Goal: Information Seeking & Learning: Learn about a topic

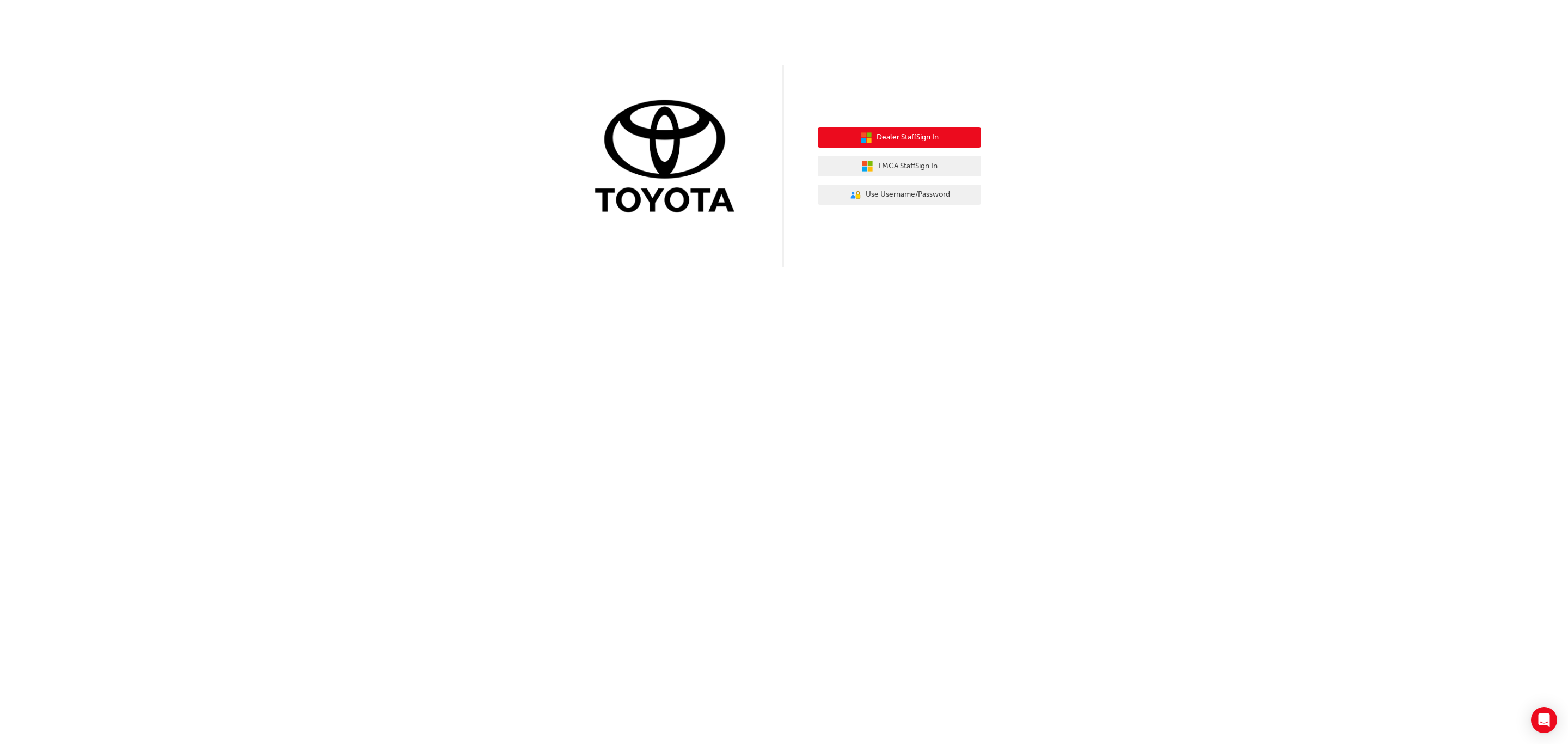
click at [892, 137] on span "Dealer Staff Sign In" at bounding box center [907, 137] width 62 height 12
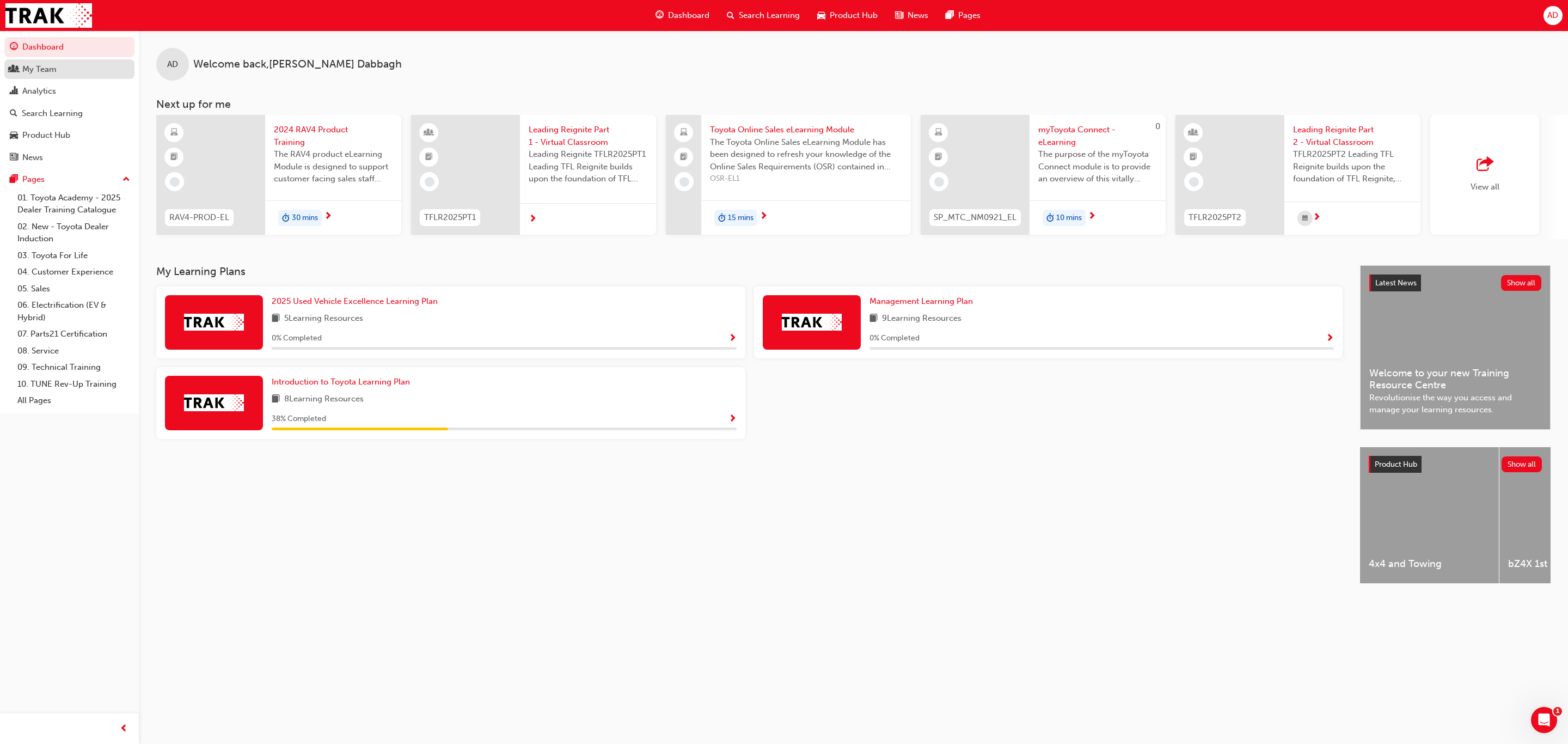
click at [45, 64] on div "My Team" at bounding box center [39, 69] width 34 height 12
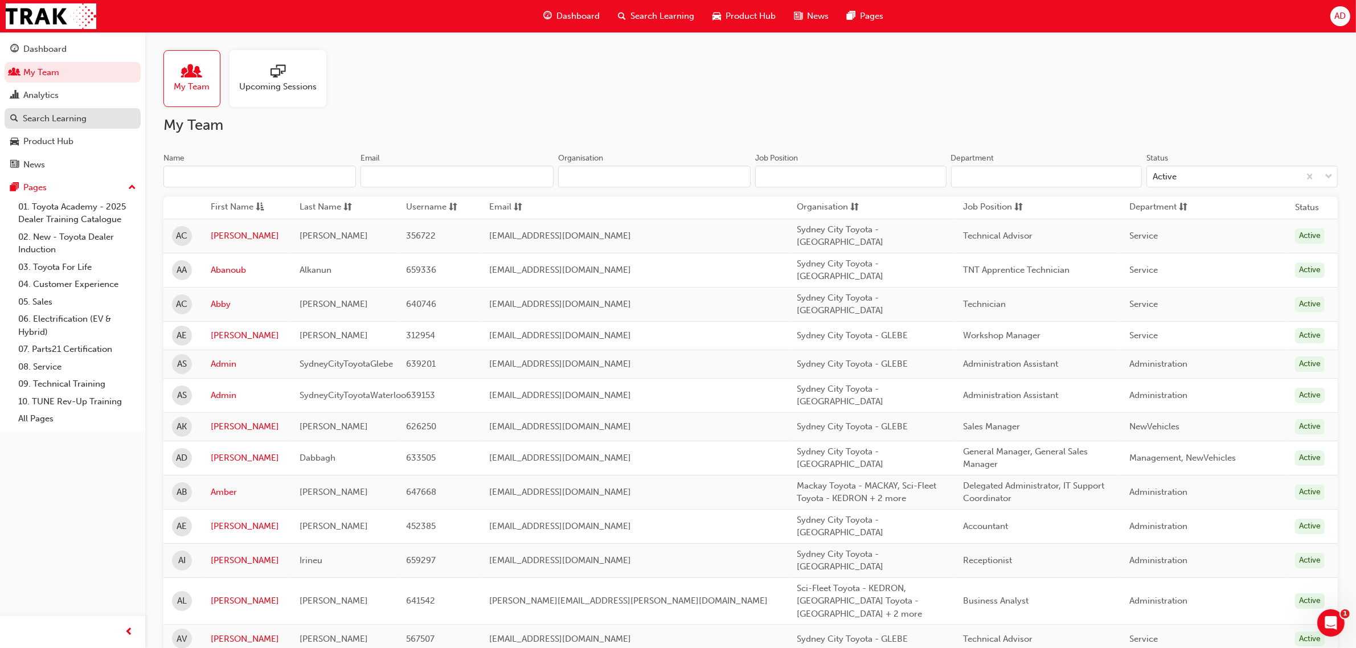
click at [50, 120] on div "Search Learning" at bounding box center [55, 118] width 64 height 13
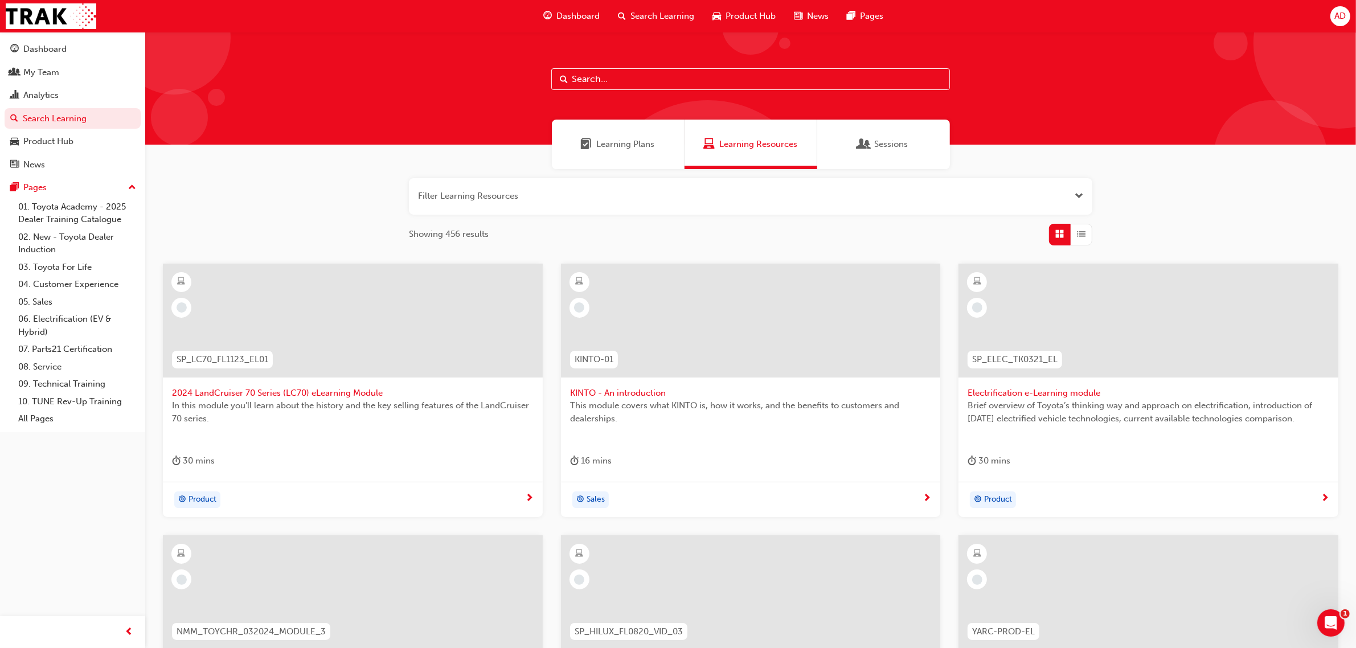
click at [649, 81] on input "text" at bounding box center [750, 79] width 399 height 22
click at [608, 76] on input "text" at bounding box center [750, 79] width 399 height 22
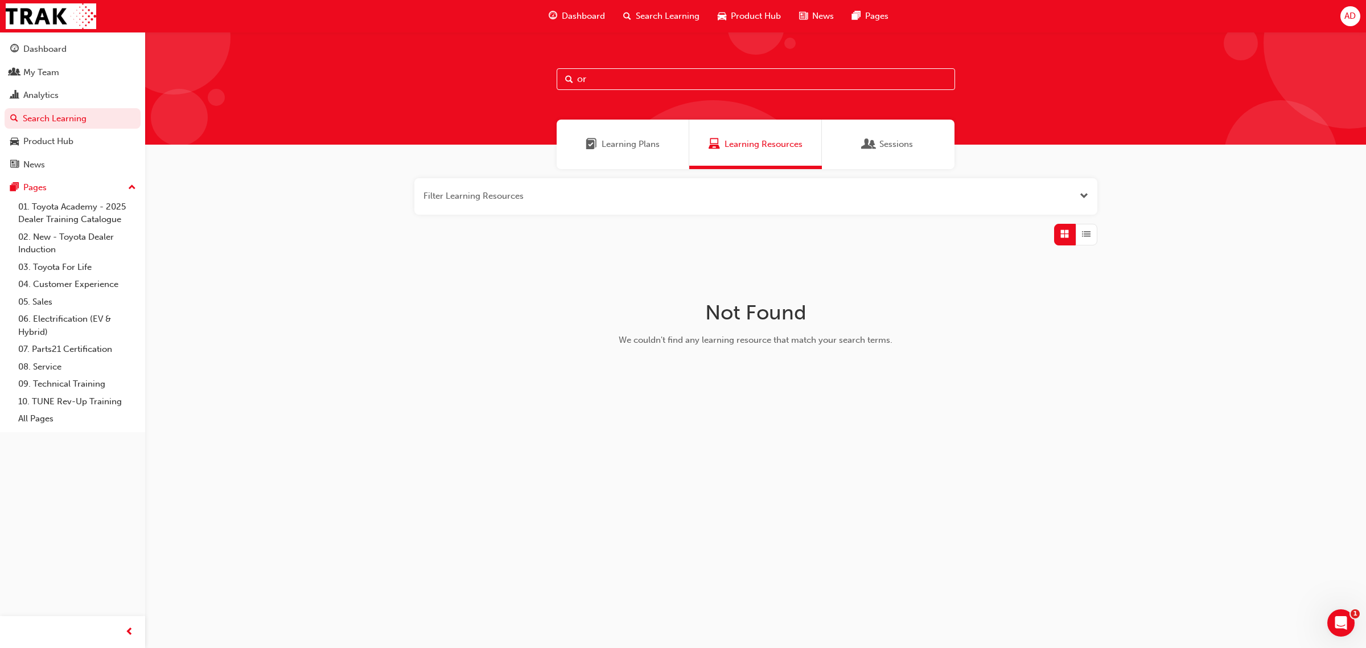
type input "o"
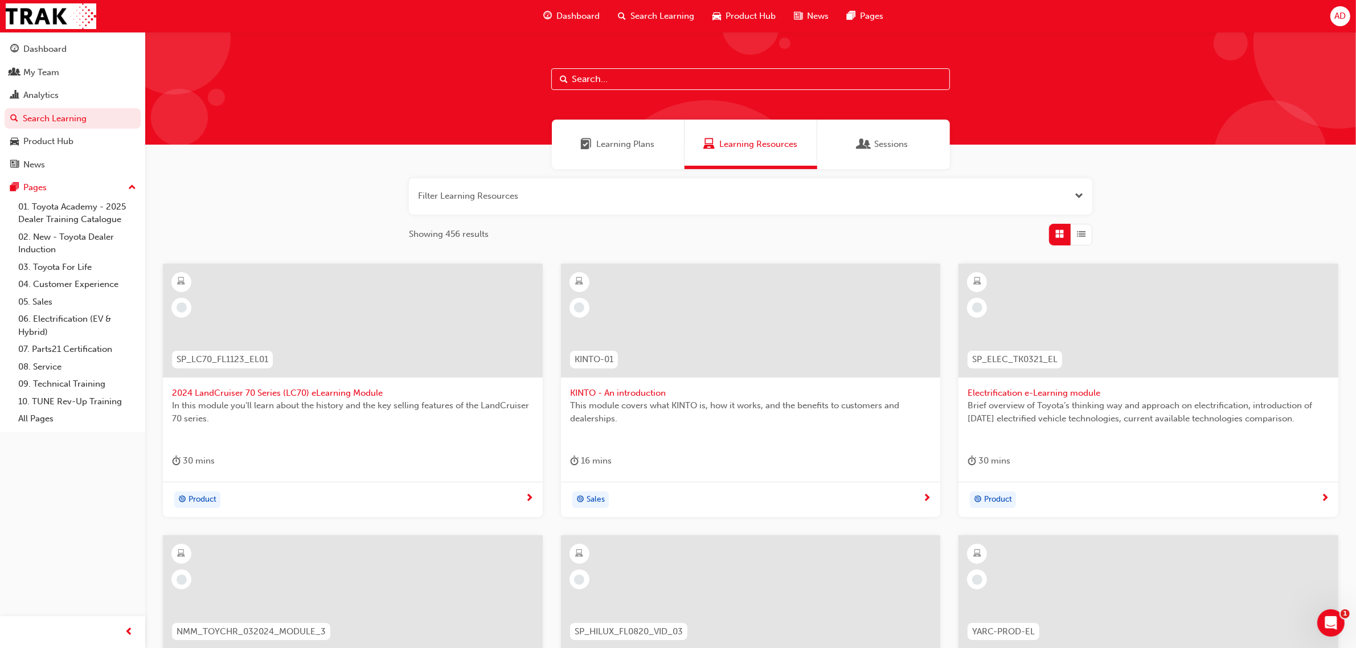
click at [619, 142] on span "Learning Plans" at bounding box center [626, 144] width 58 height 13
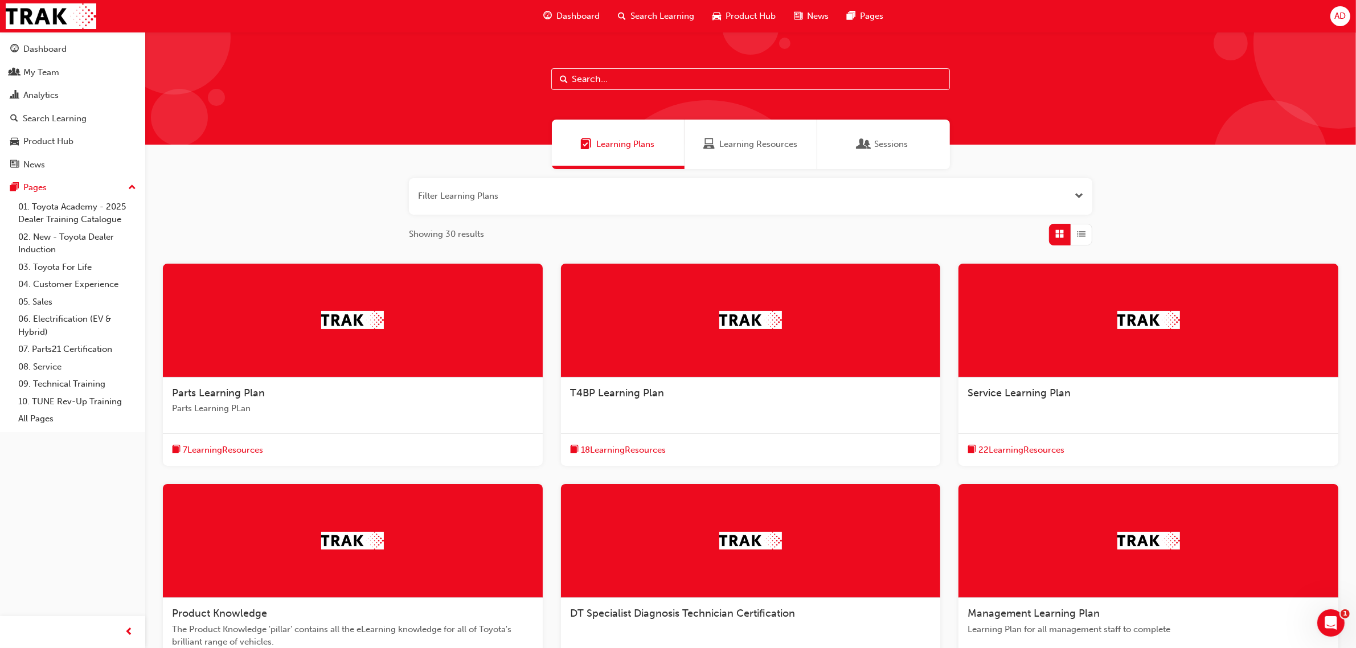
click at [736, 146] on span "Learning Resources" at bounding box center [758, 144] width 78 height 13
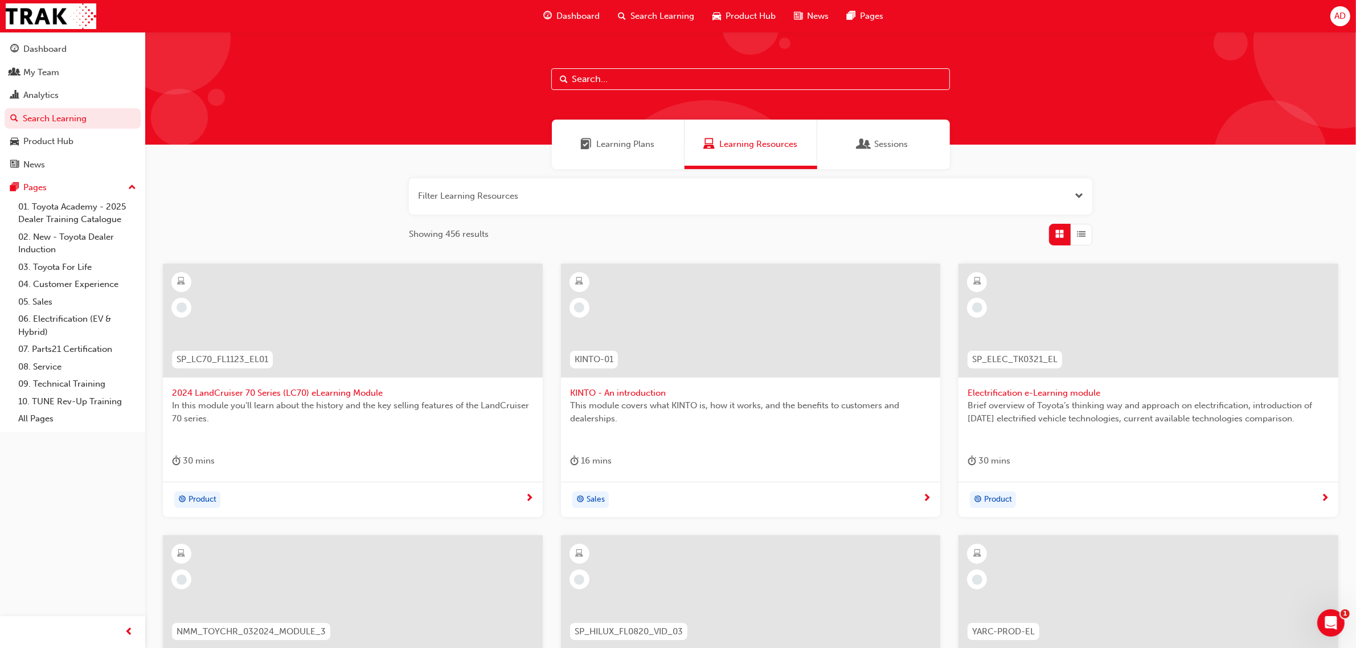
click at [875, 146] on span "Sessions" at bounding box center [892, 144] width 34 height 13
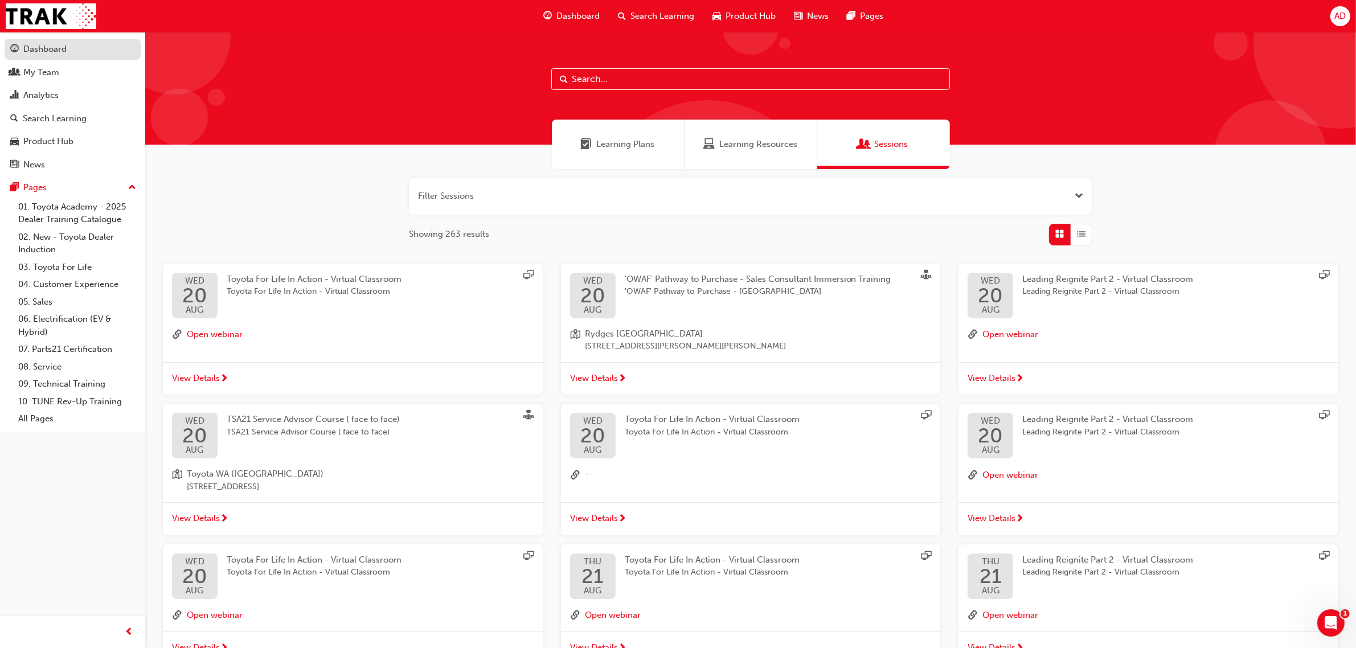
click at [52, 48] on div "Dashboard" at bounding box center [44, 49] width 43 height 13
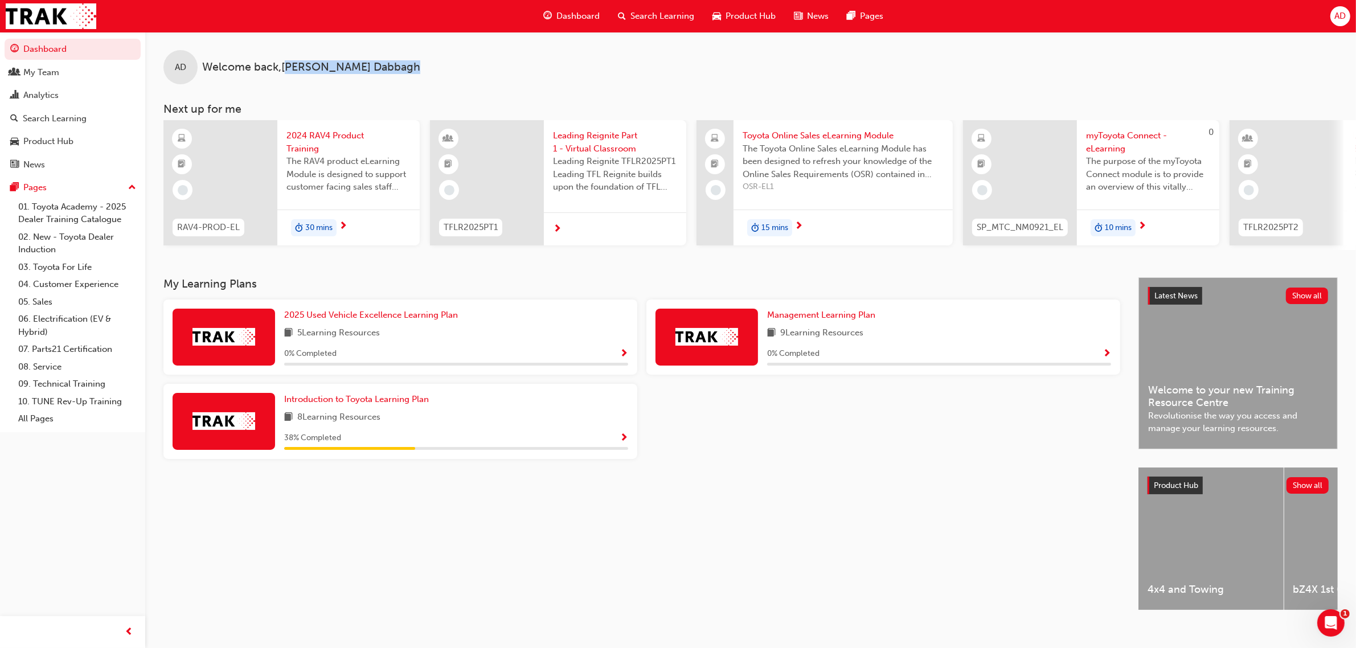
drag, startPoint x: 291, startPoint y: 61, endPoint x: 380, endPoint y: 61, distance: 89.4
click at [380, 61] on div "AD Welcome back , [PERSON_NAME]" at bounding box center [750, 58] width 1210 height 52
click at [646, 13] on span "Search Learning" at bounding box center [662, 16] width 64 height 13
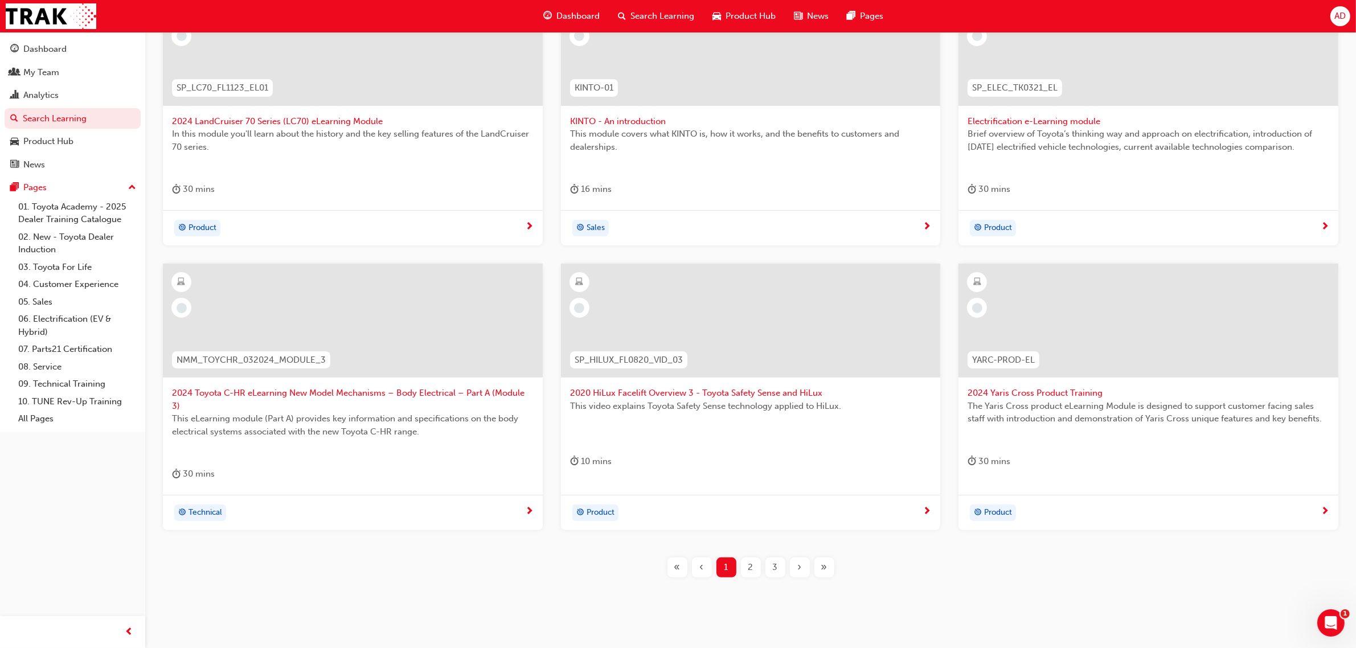
scroll to position [279, 0]
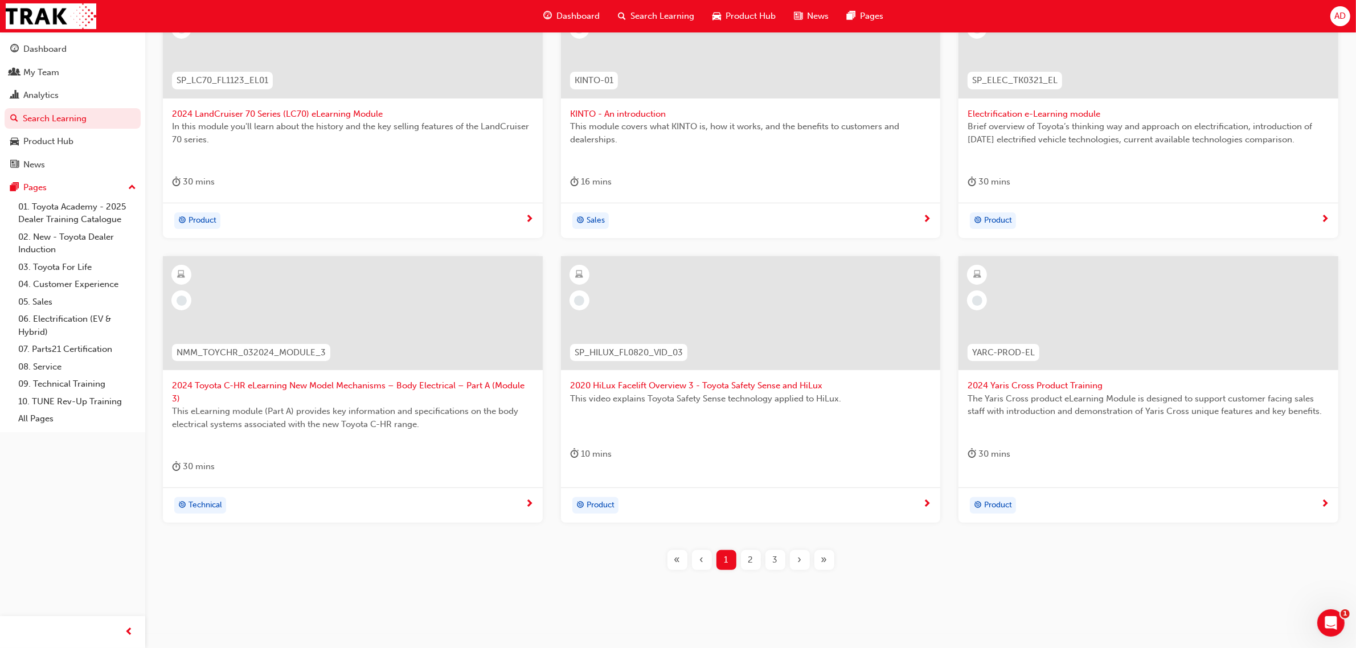
click at [795, 550] on div "›" at bounding box center [800, 560] width 20 height 20
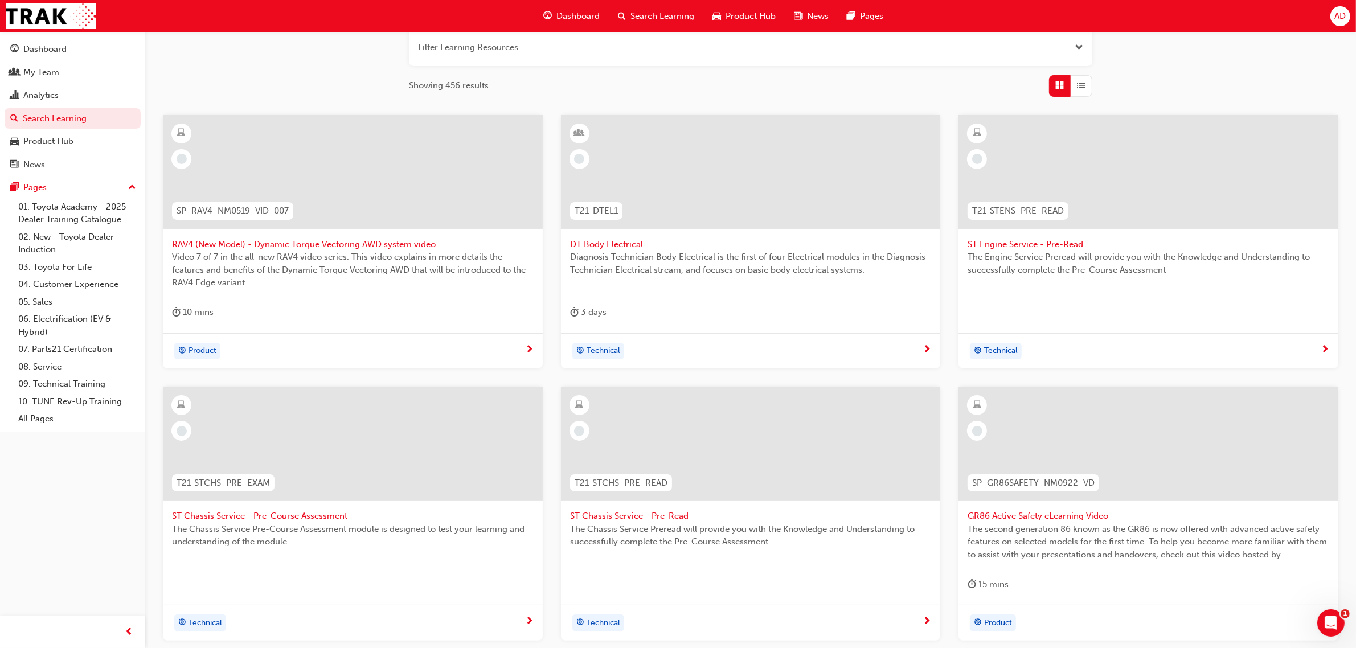
scroll to position [279, 0]
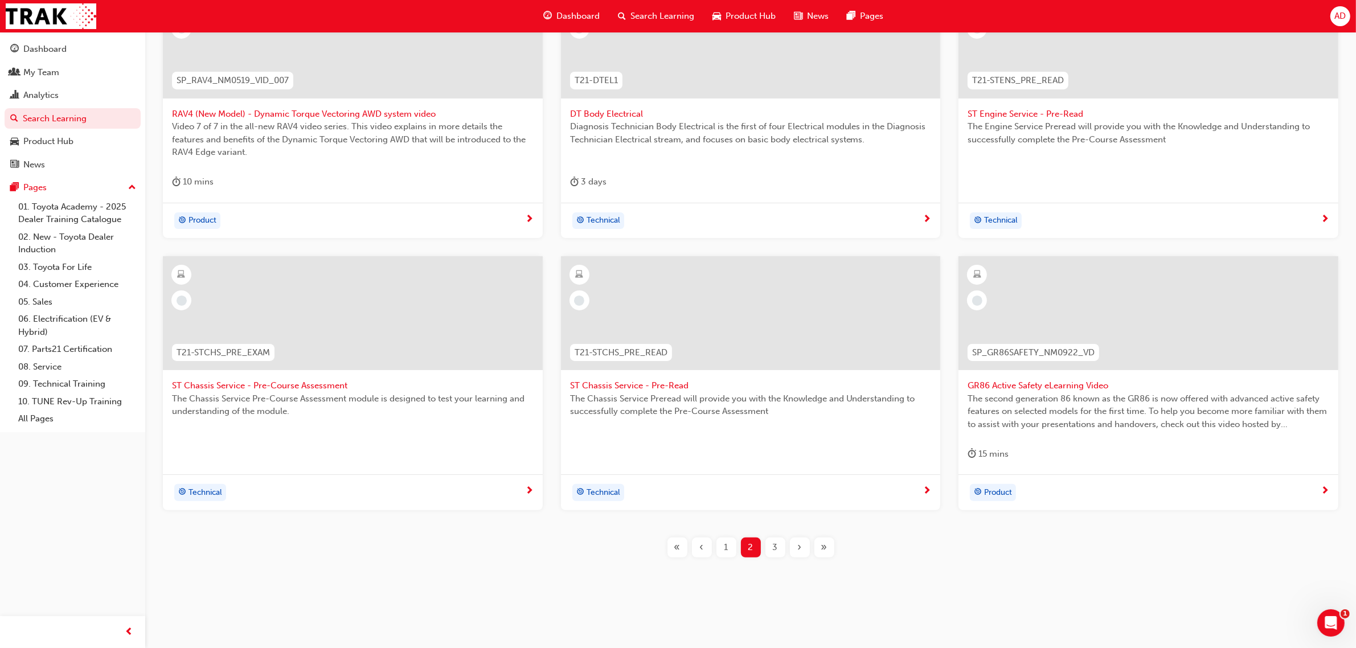
click at [774, 547] on span "3" at bounding box center [775, 547] width 5 height 13
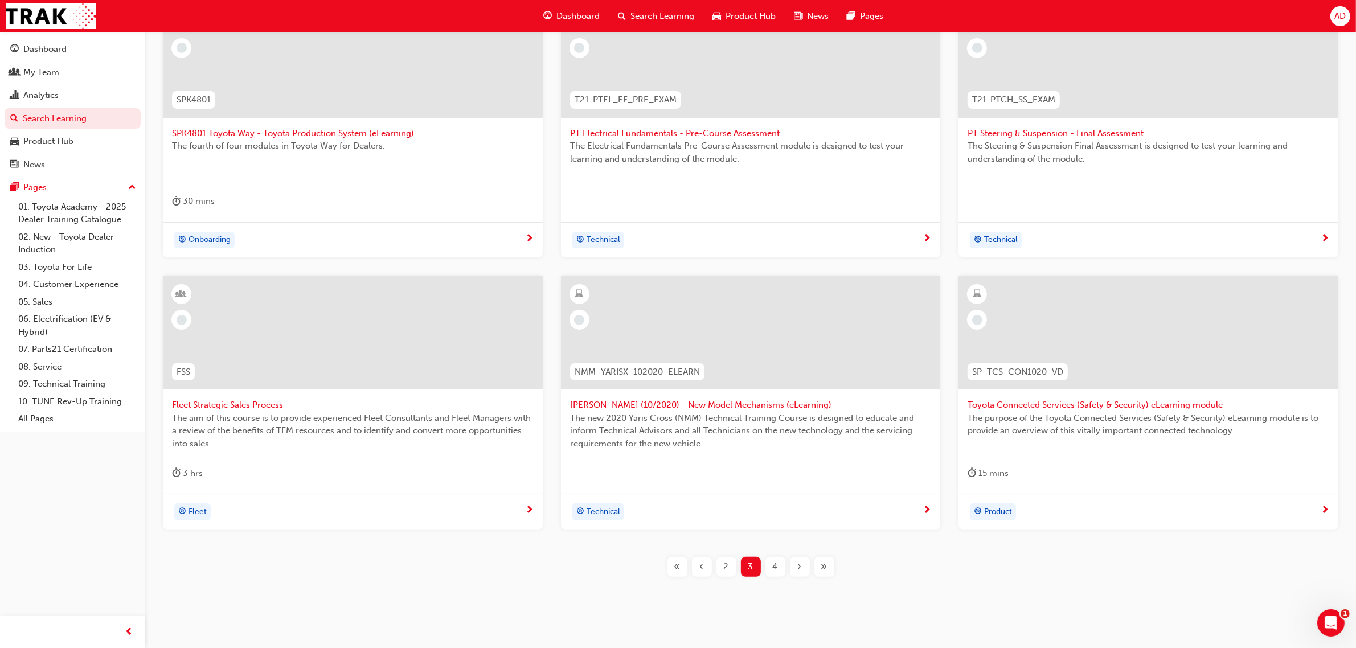
scroll to position [279, 0]
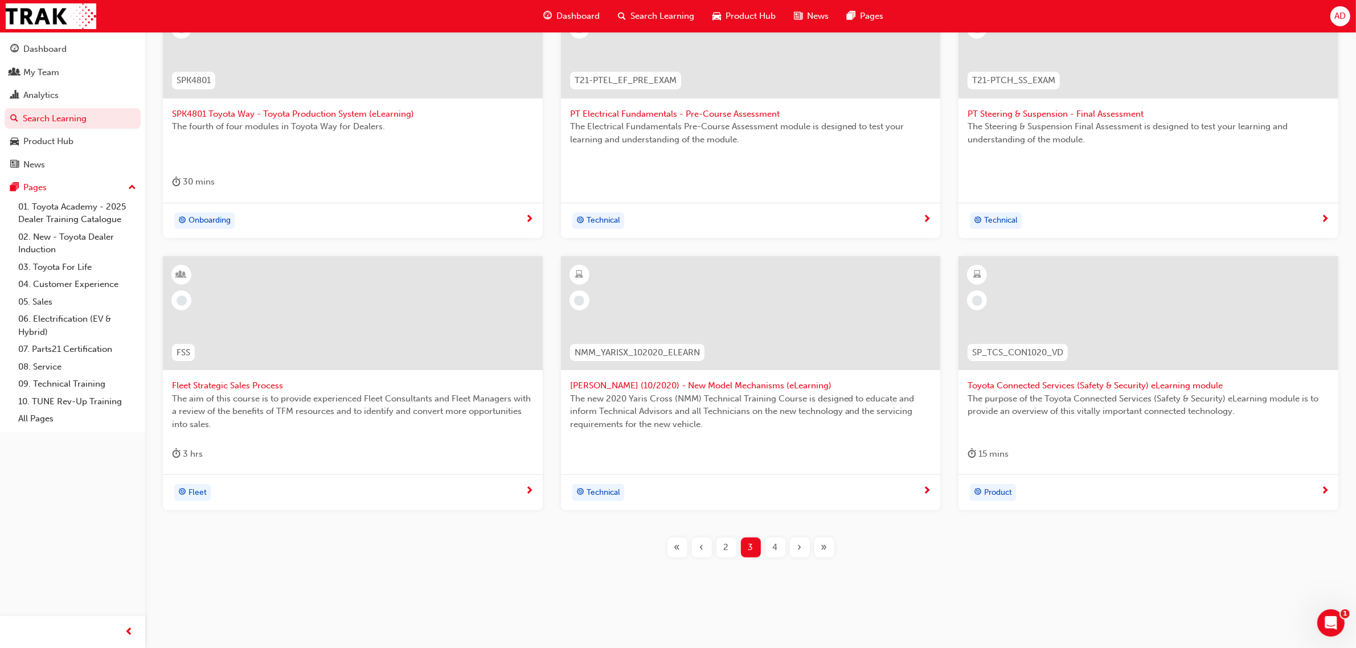
click at [775, 545] on span "4" at bounding box center [775, 547] width 5 height 13
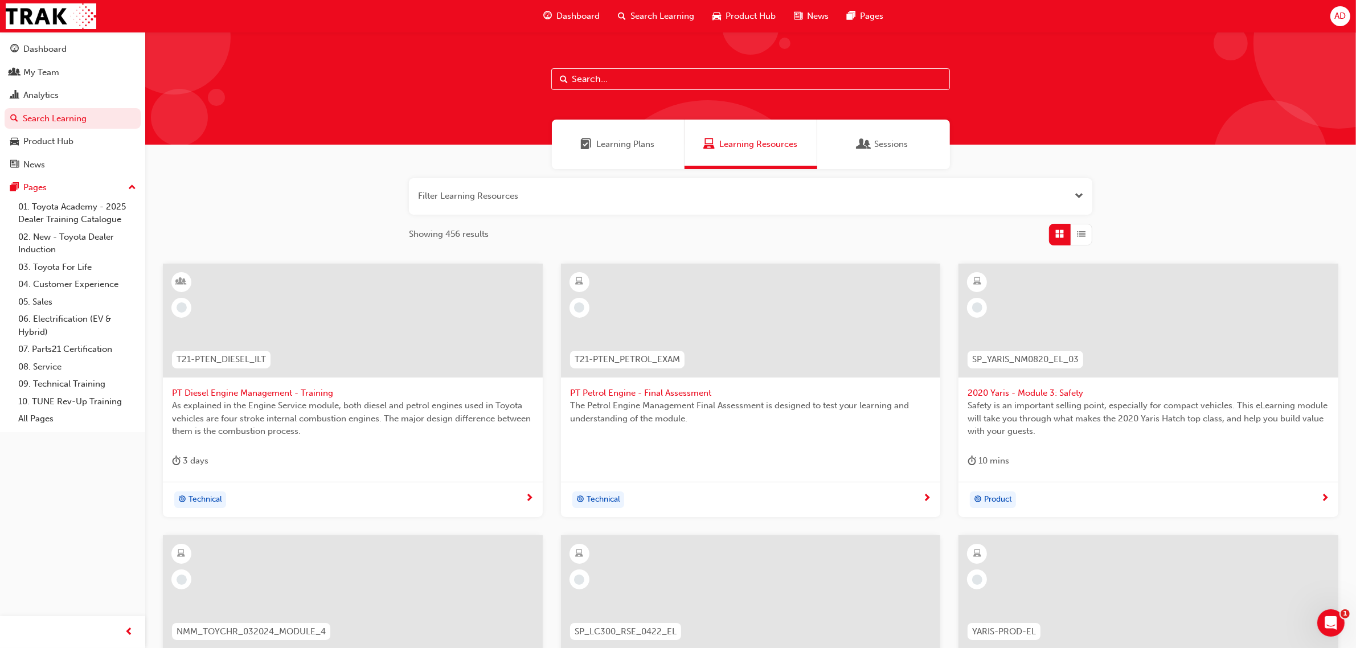
click at [582, 192] on button "button" at bounding box center [750, 196] width 683 height 36
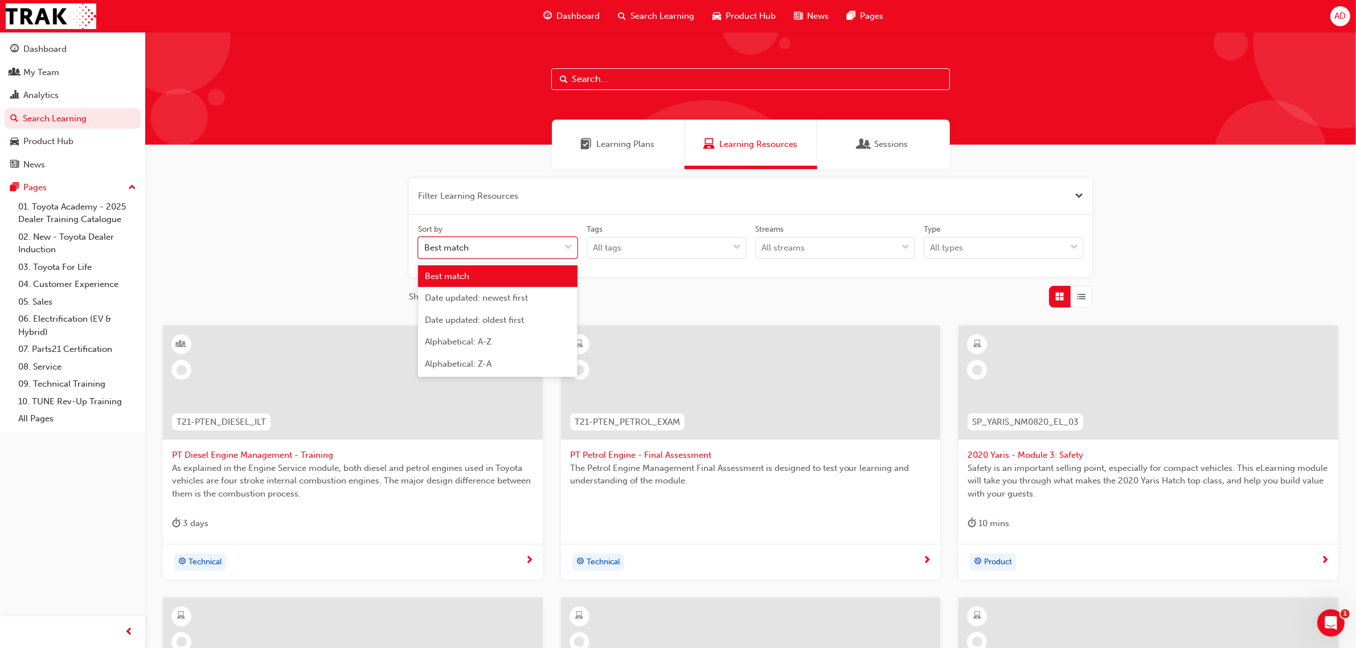
click at [569, 246] on span "down-icon" at bounding box center [568, 247] width 8 height 15
click at [425, 246] on input "Sort by option Best match focused, 1 of 5. 5 results available. Use Up and Down…" at bounding box center [424, 248] width 1 height 10
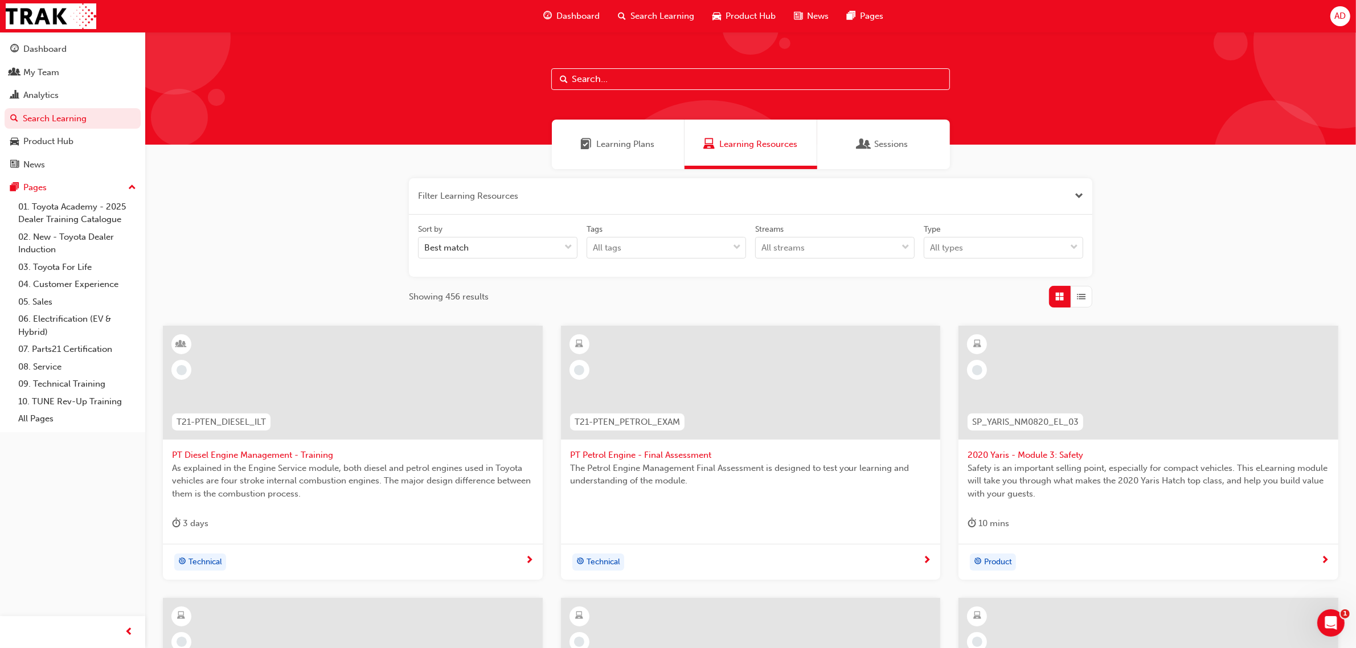
click at [346, 249] on div "Filter Learning Resources Sort by Best match Tags All tags Streams All streams …" at bounding box center [750, 554] width 1210 height 770
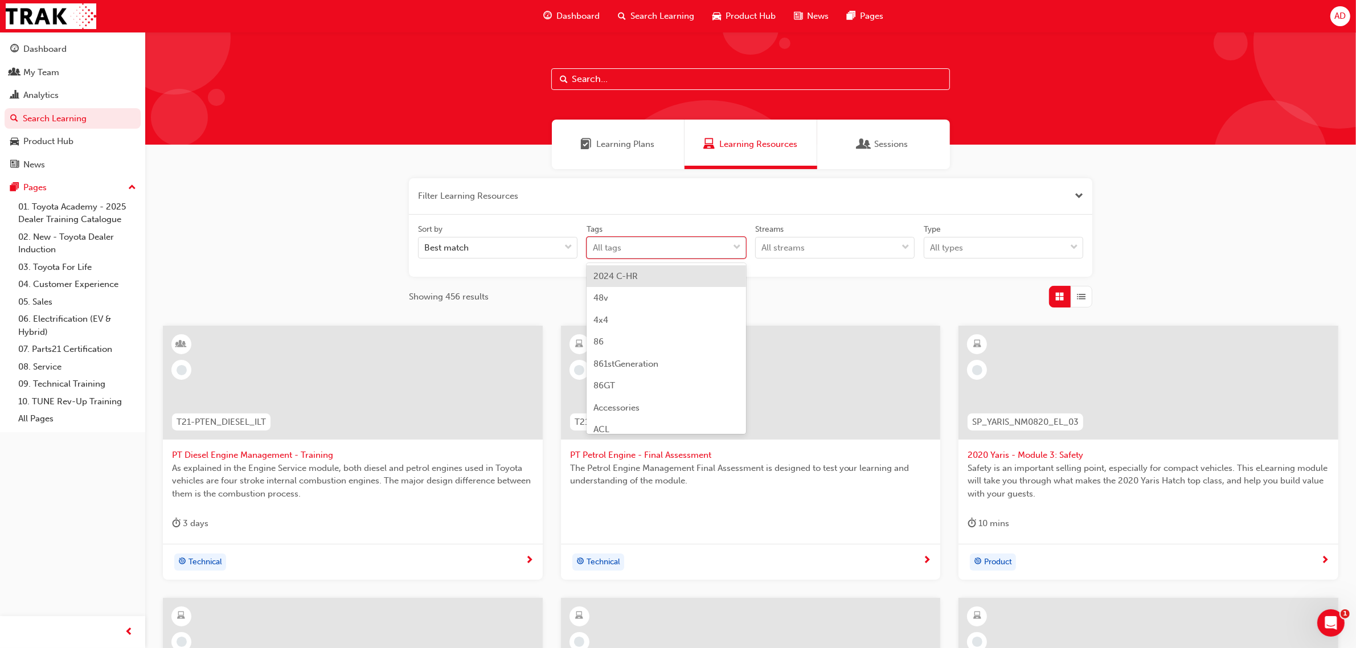
click at [730, 243] on div "tagOptions" at bounding box center [736, 247] width 17 height 20
click at [594, 243] on input "Tags option 2024 C-HR focused, 1 of 189. 189 results available. Use Up and Down…" at bounding box center [593, 248] width 1 height 10
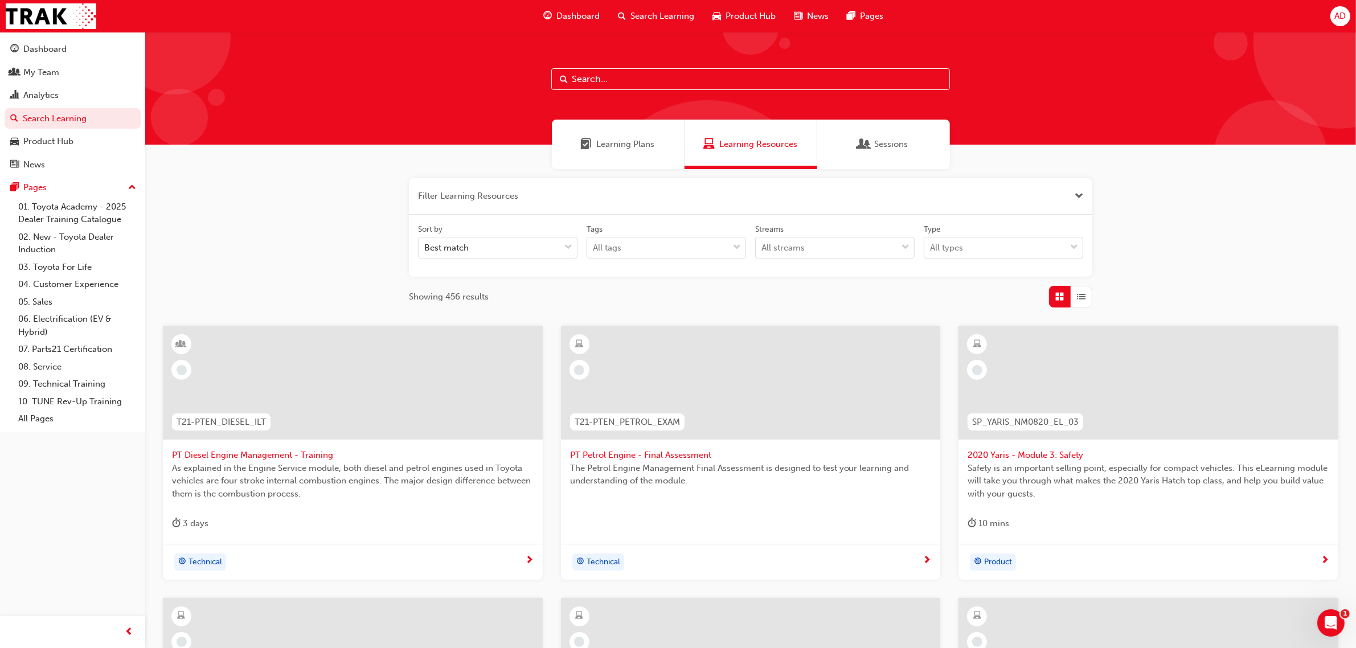
click at [227, 239] on div "Filter Learning Resources Sort by Best match Tags All tags Streams All streams …" at bounding box center [750, 554] width 1210 height 770
click at [901, 245] on span "down-icon" at bounding box center [905, 247] width 8 height 15
click at [762, 245] on input "Streams All streams" at bounding box center [761, 248] width 1 height 10
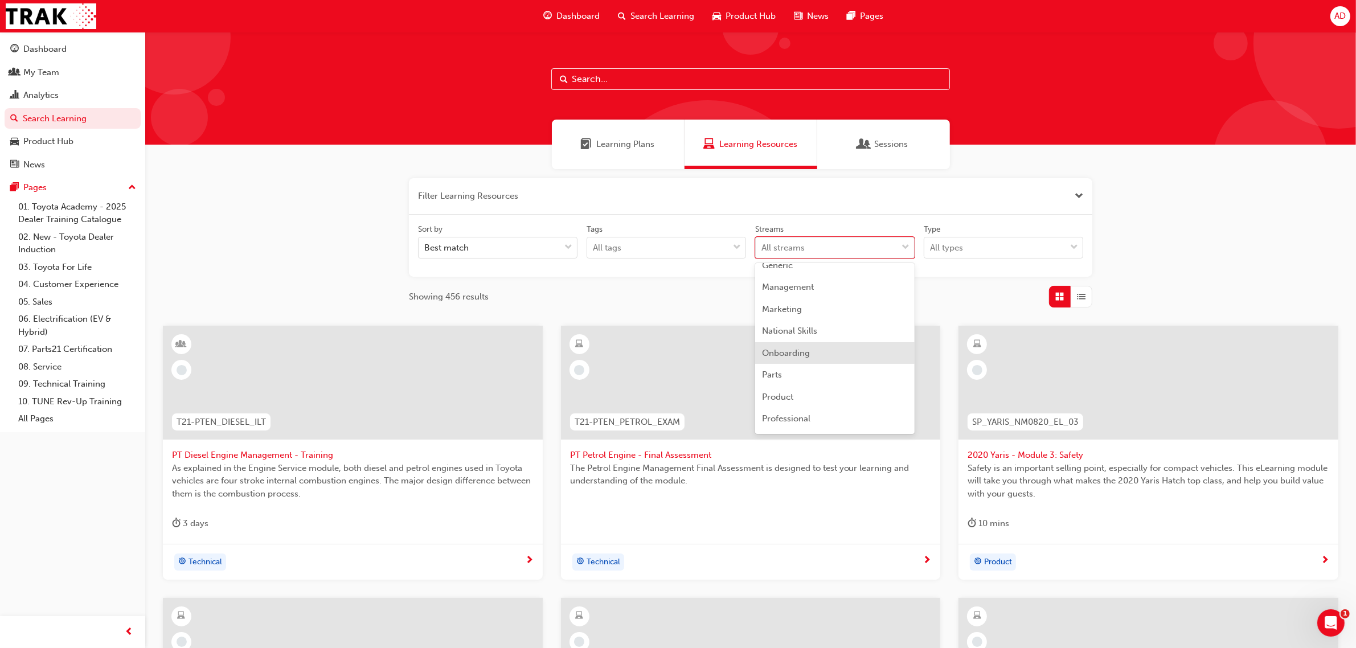
scroll to position [214, 0]
click at [841, 284] on div "Onboarding" at bounding box center [834, 282] width 159 height 22
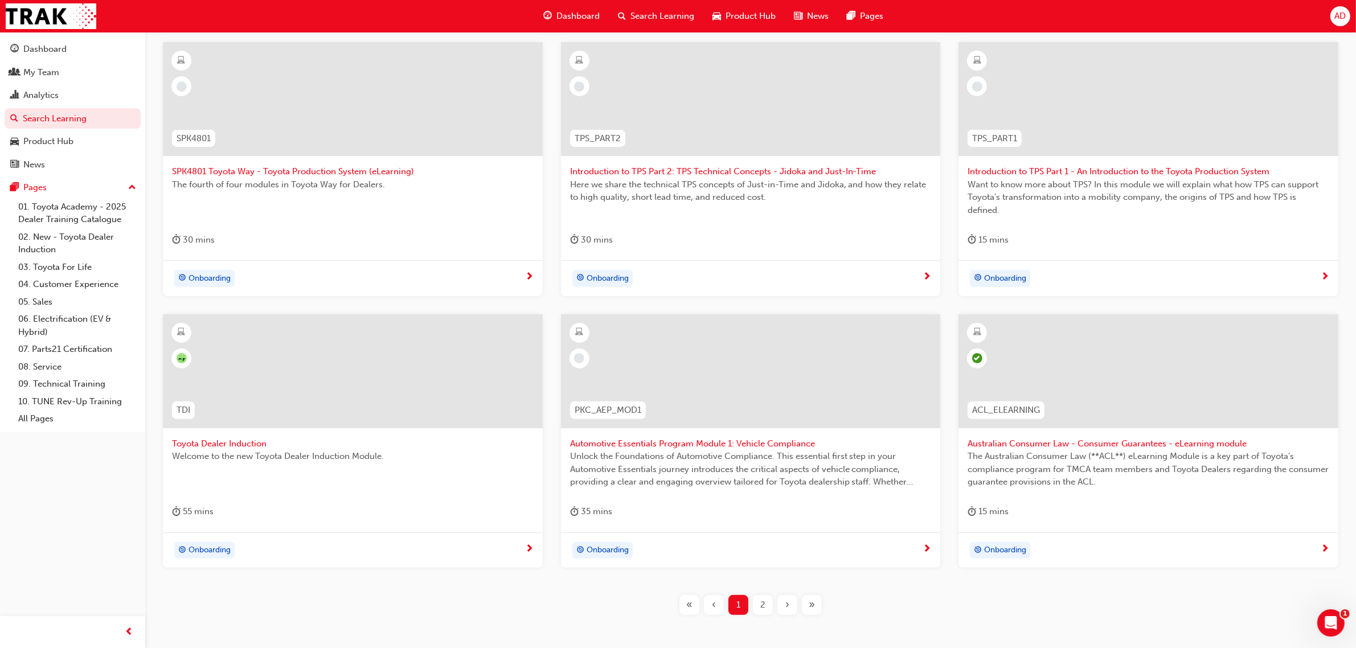
scroll to position [285, 0]
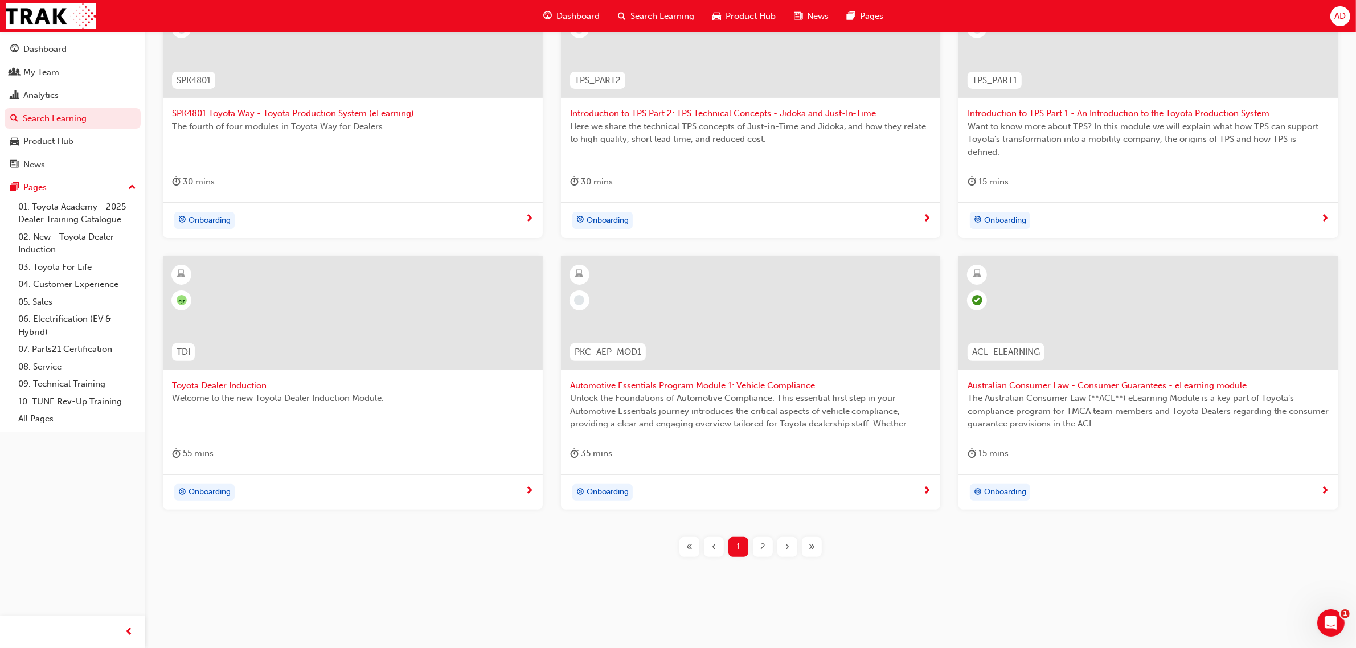
click at [759, 545] on div "2" at bounding box center [763, 547] width 20 height 20
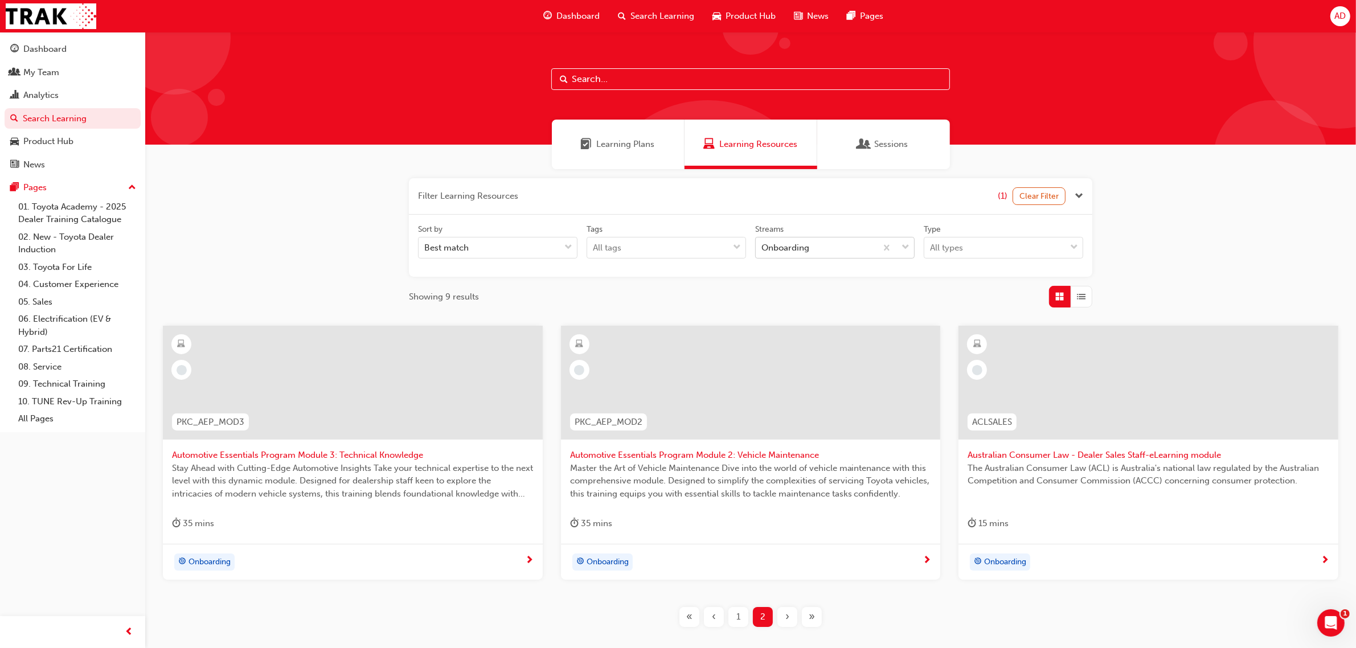
click at [832, 247] on div "Onboarding" at bounding box center [816, 248] width 121 height 20
click at [762, 247] on input "Streams Onboarding" at bounding box center [761, 248] width 1 height 10
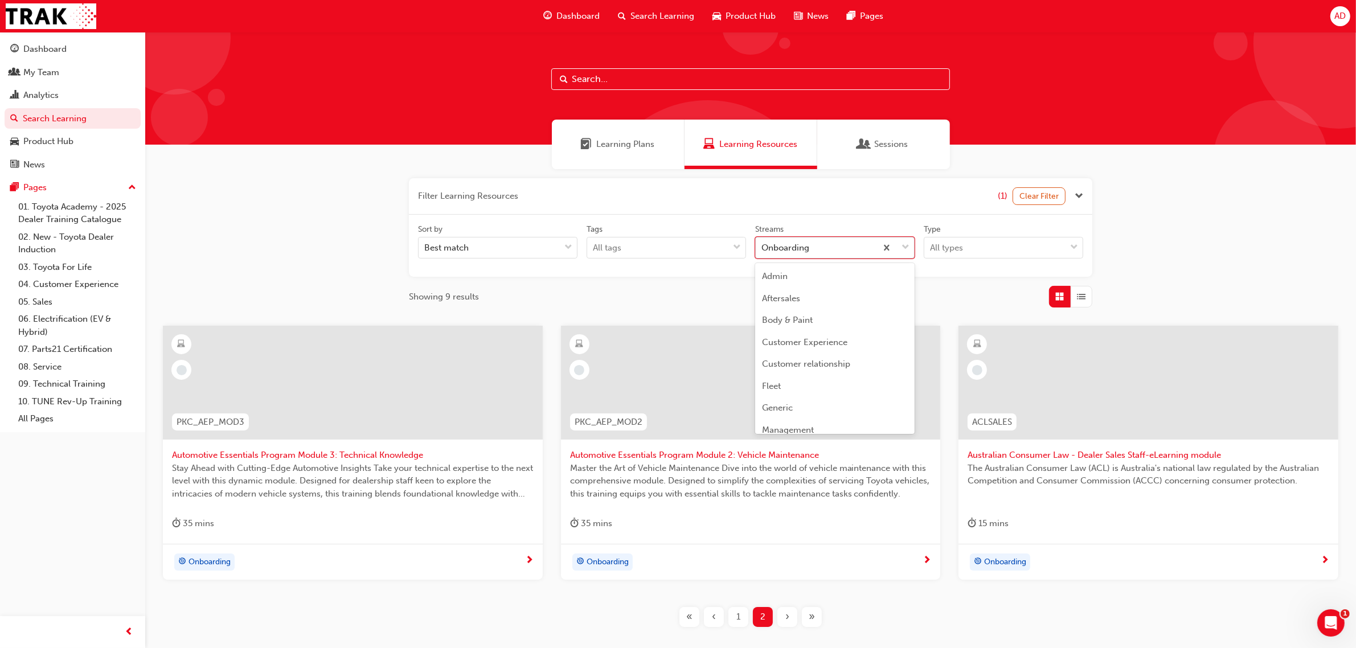
scroll to position [80, 0]
click at [810, 416] on div "Onboarding" at bounding box center [834, 416] width 159 height 22
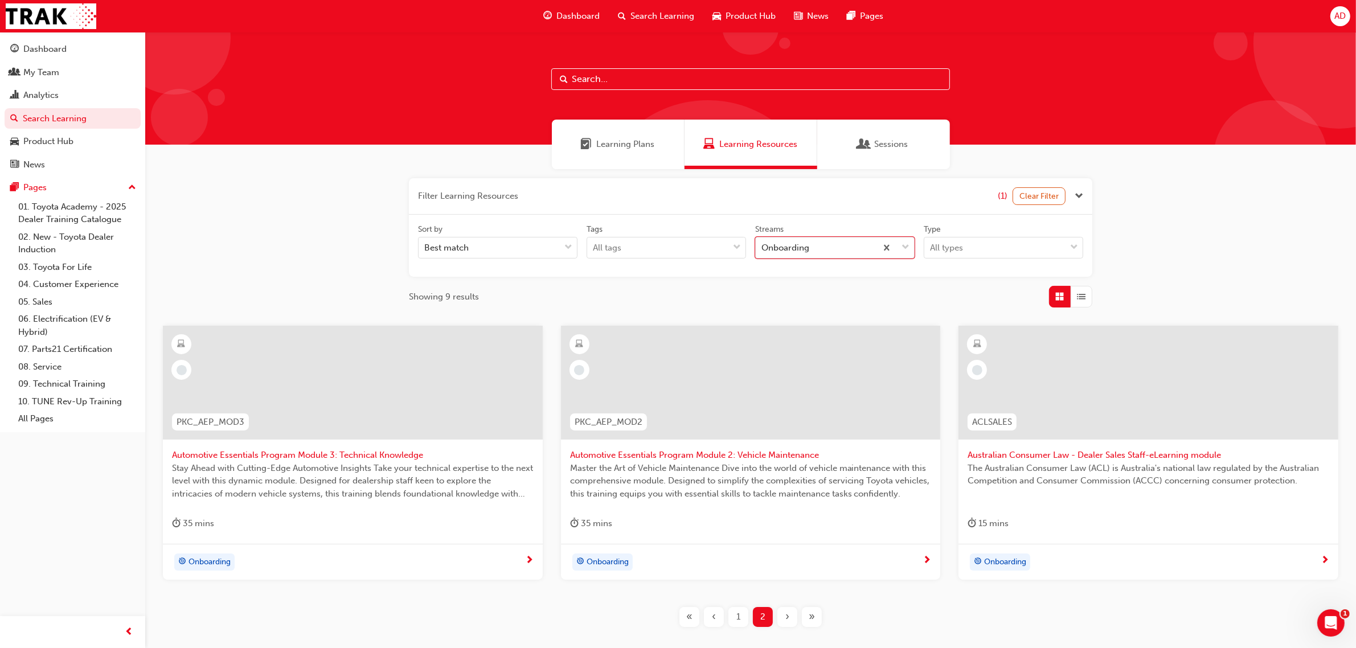
click at [699, 621] on button "«" at bounding box center [689, 617] width 24 height 20
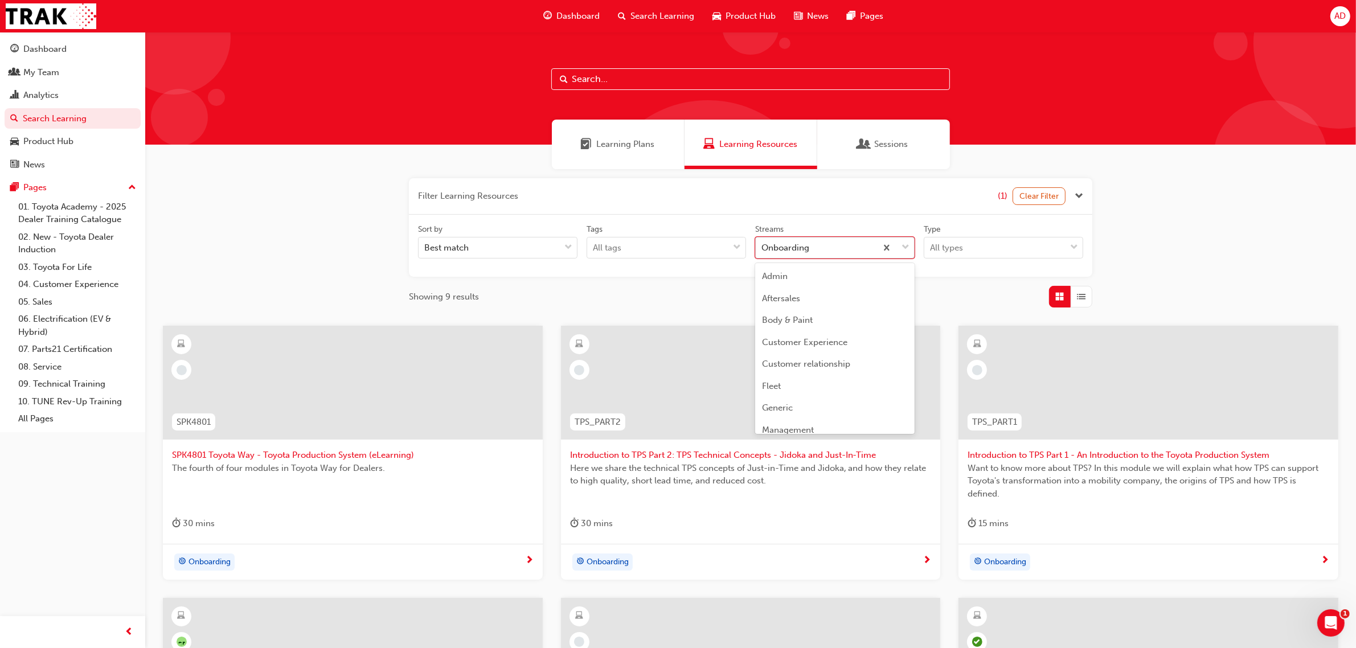
click at [864, 248] on div "Onboarding" at bounding box center [816, 248] width 121 height 20
click at [762, 248] on input "Streams option Onboarding, selected. option Onboarding focused, 11 of 23. 23 re…" at bounding box center [761, 248] width 1 height 10
click at [812, 336] on div "Professional" at bounding box center [834, 340] width 159 height 22
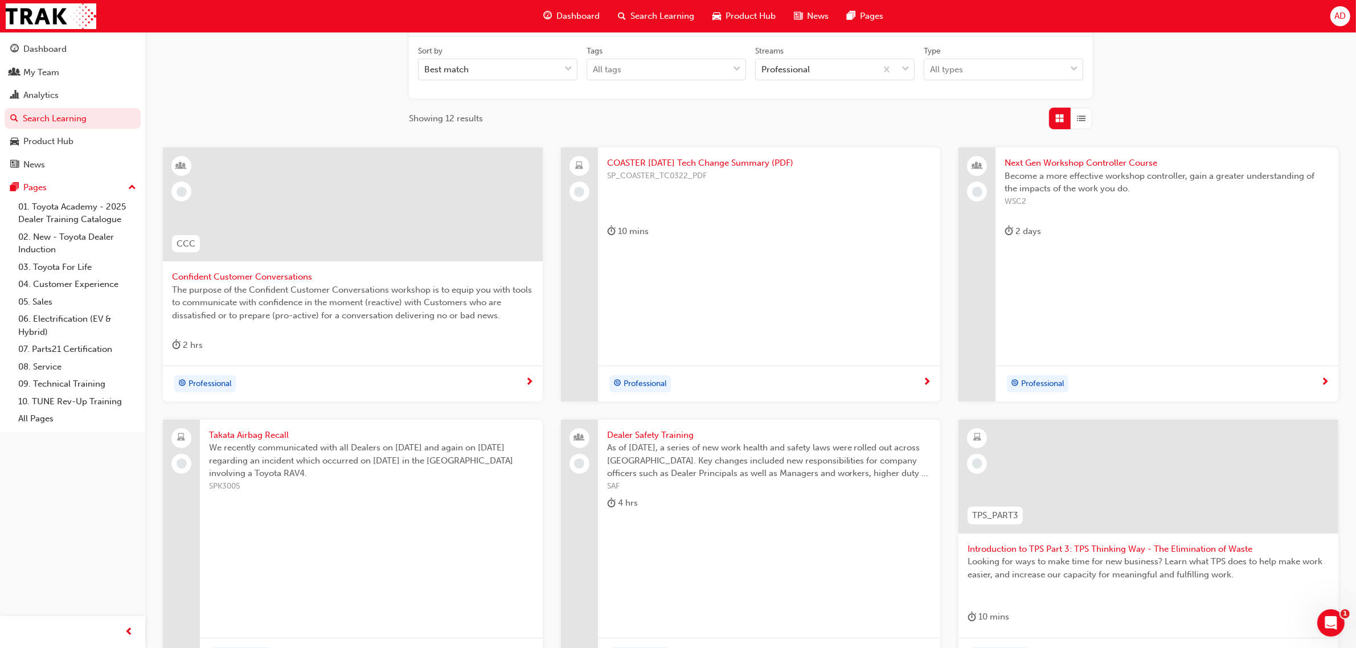
scroll to position [214, 0]
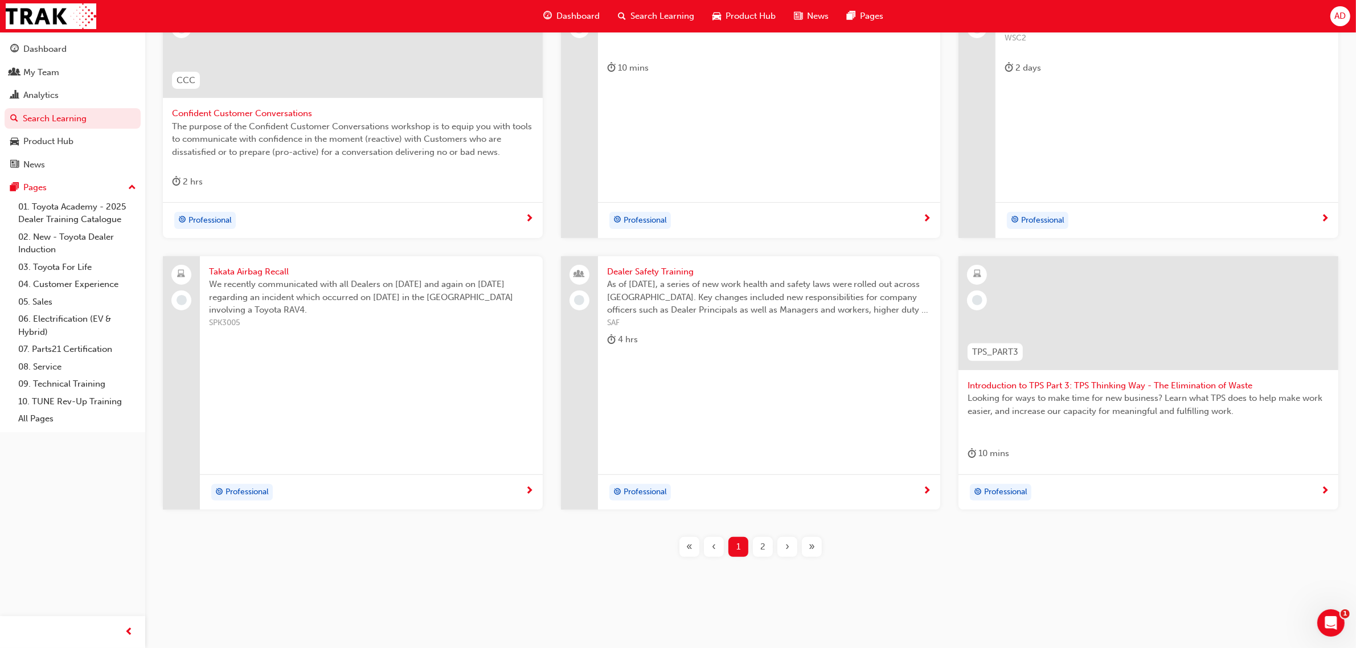
click at [764, 544] on span "2" at bounding box center [762, 546] width 5 height 13
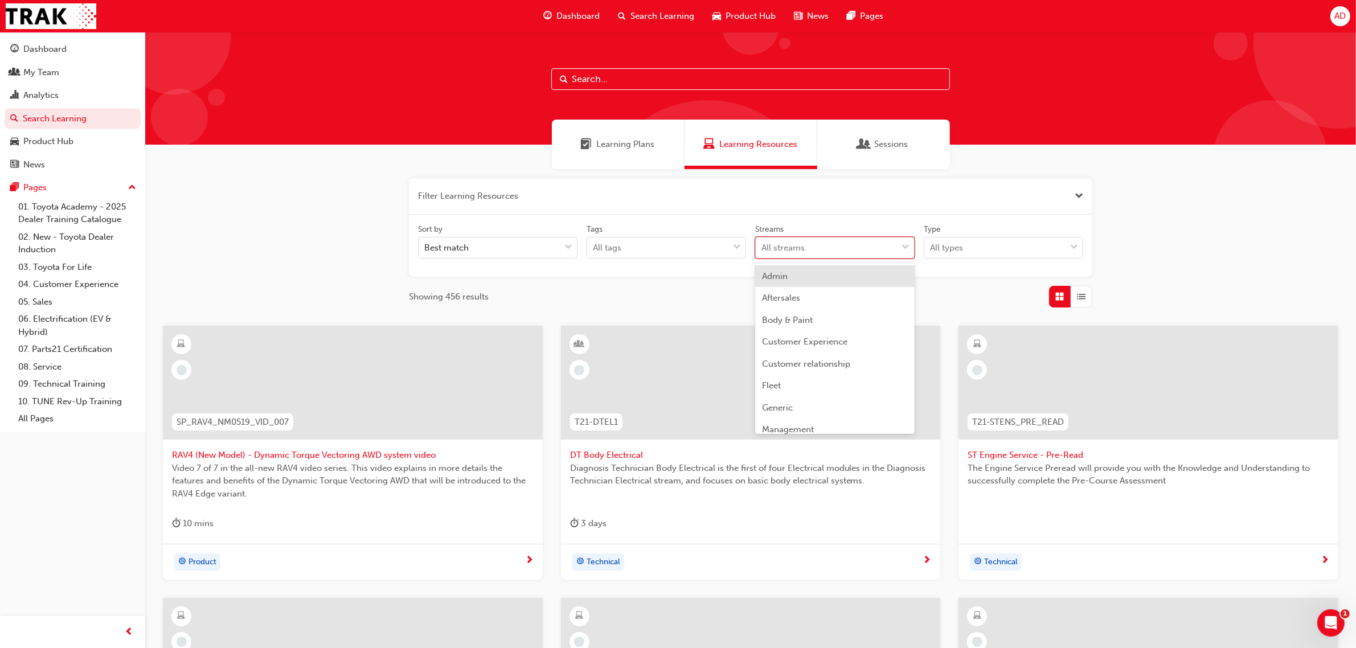
click at [860, 245] on div "All streams" at bounding box center [826, 248] width 141 height 20
click at [762, 245] on input "Streams option Admin focused, 1 of 23. 23 results available. Use Up and Down to…" at bounding box center [761, 248] width 1 height 10
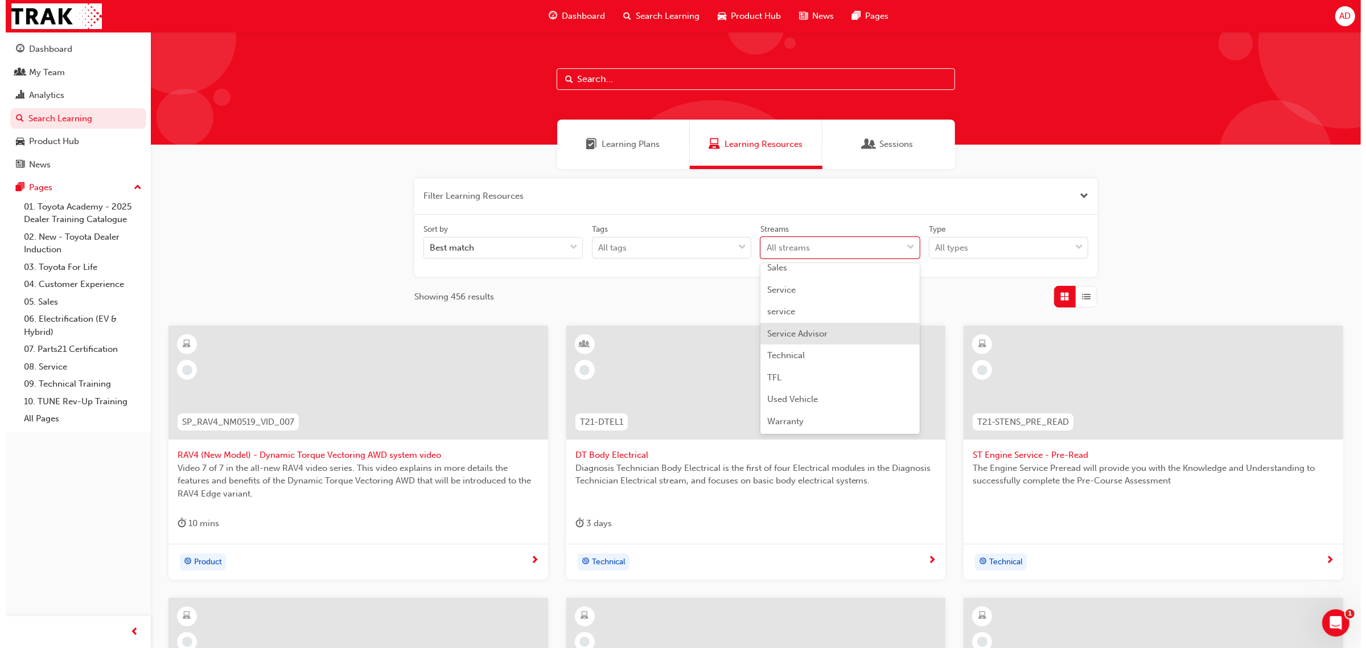
scroll to position [266, 0]
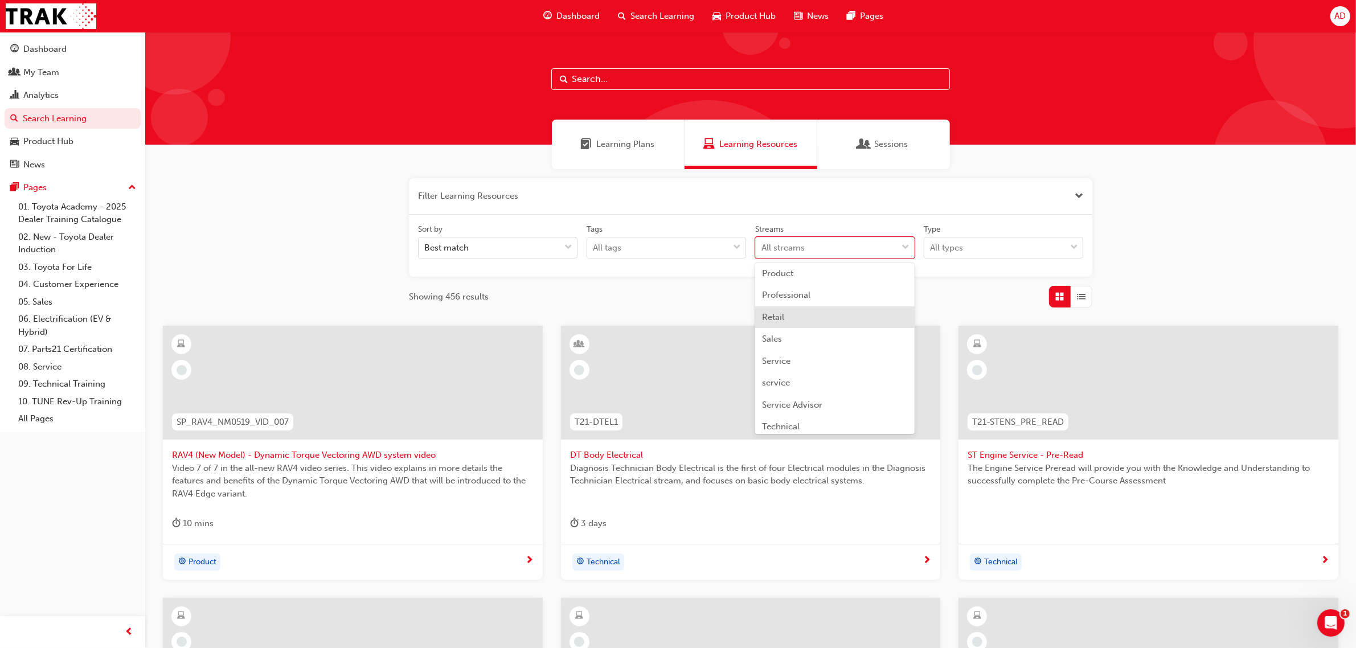
click at [789, 319] on div "Retail" at bounding box center [834, 317] width 159 height 22
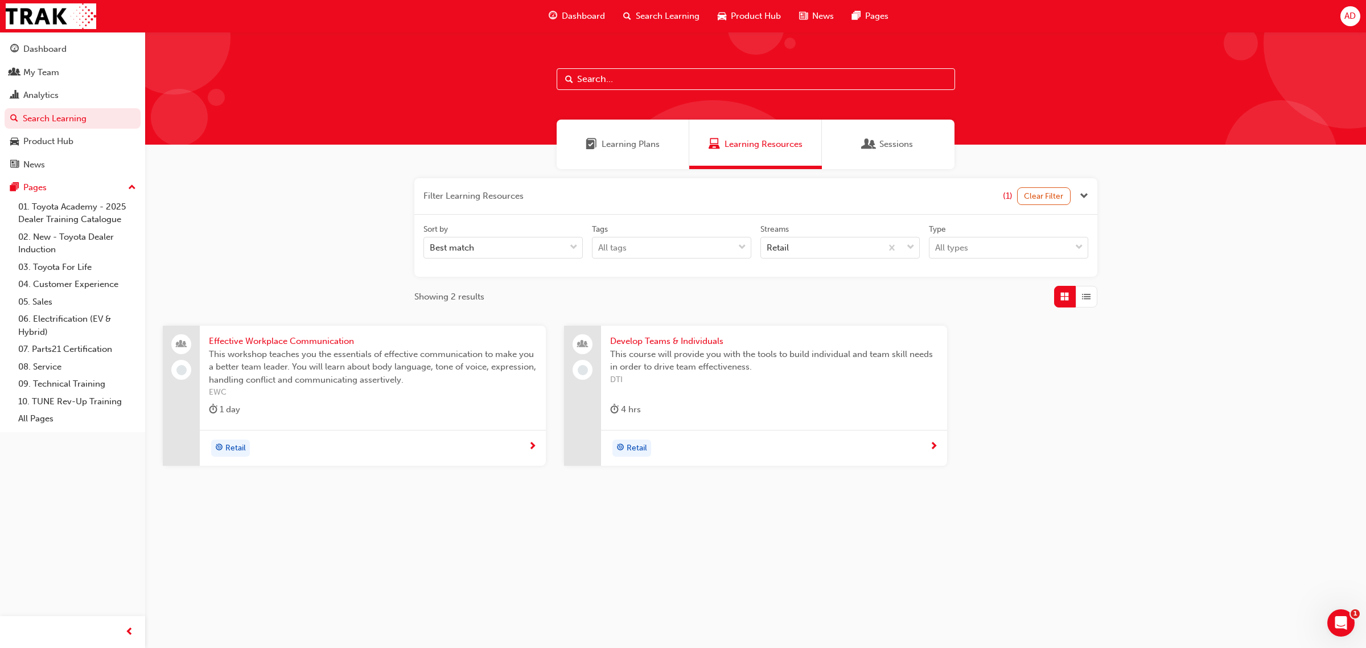
click at [342, 342] on span "Effective Workplace Communication" at bounding box center [373, 341] width 328 height 13
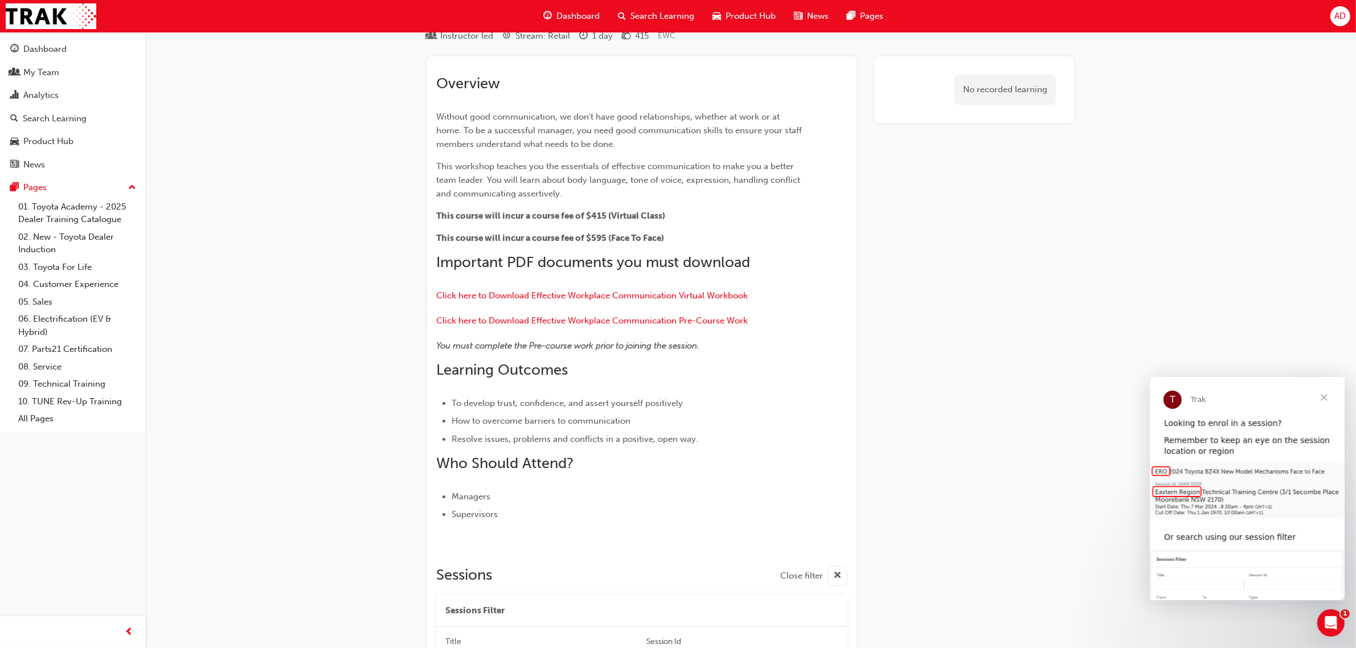
scroll to position [71, 0]
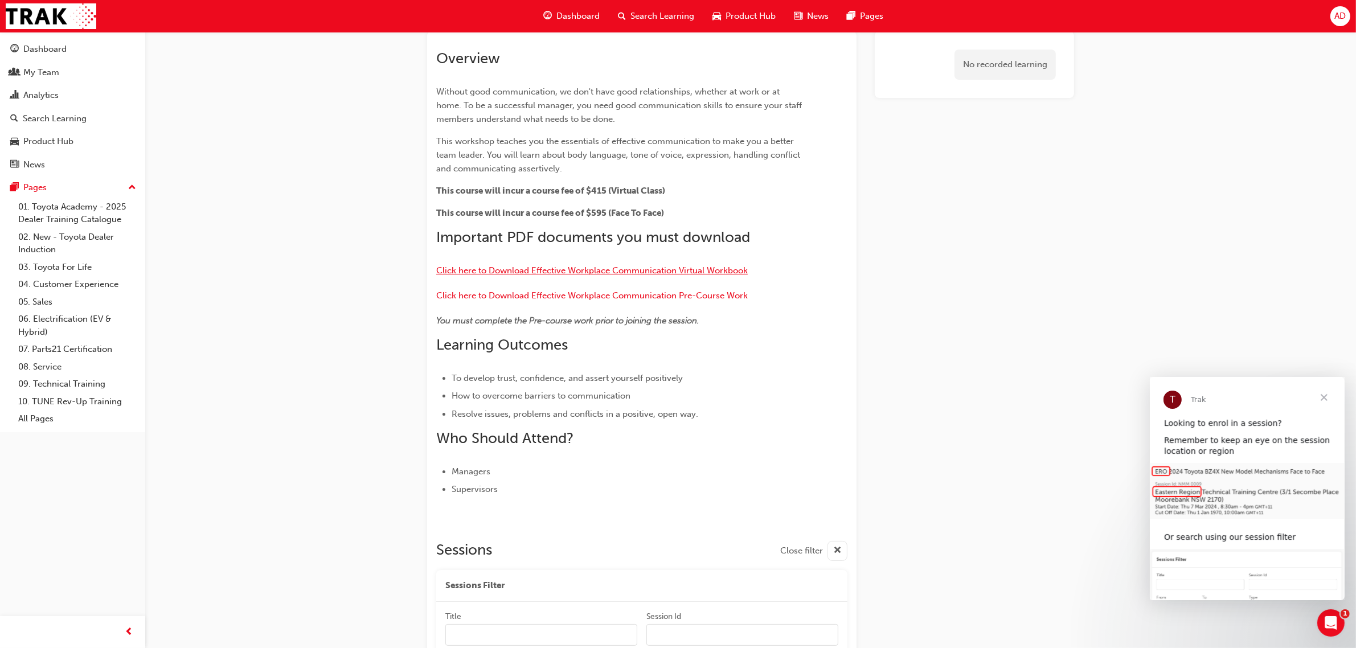
click at [642, 272] on span "Click here to Download Effective Workplace Communication Virtual Workbook" at bounding box center [591, 270] width 311 height 10
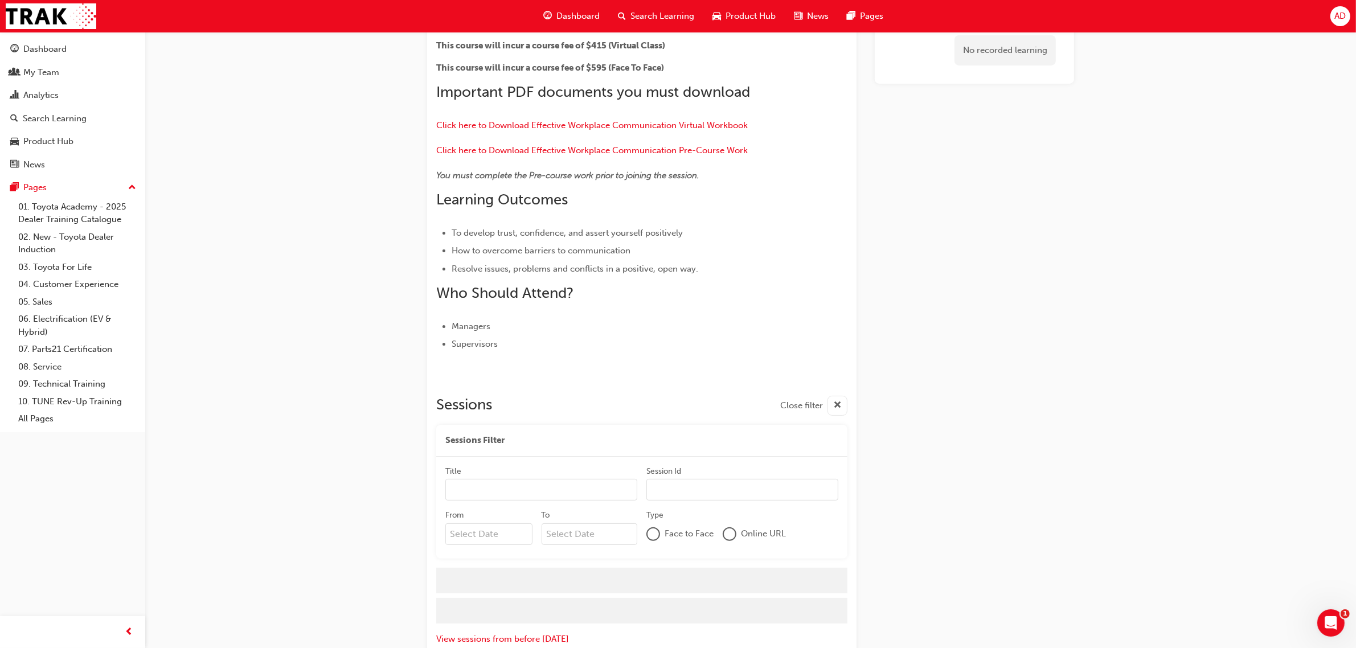
scroll to position [227, 0]
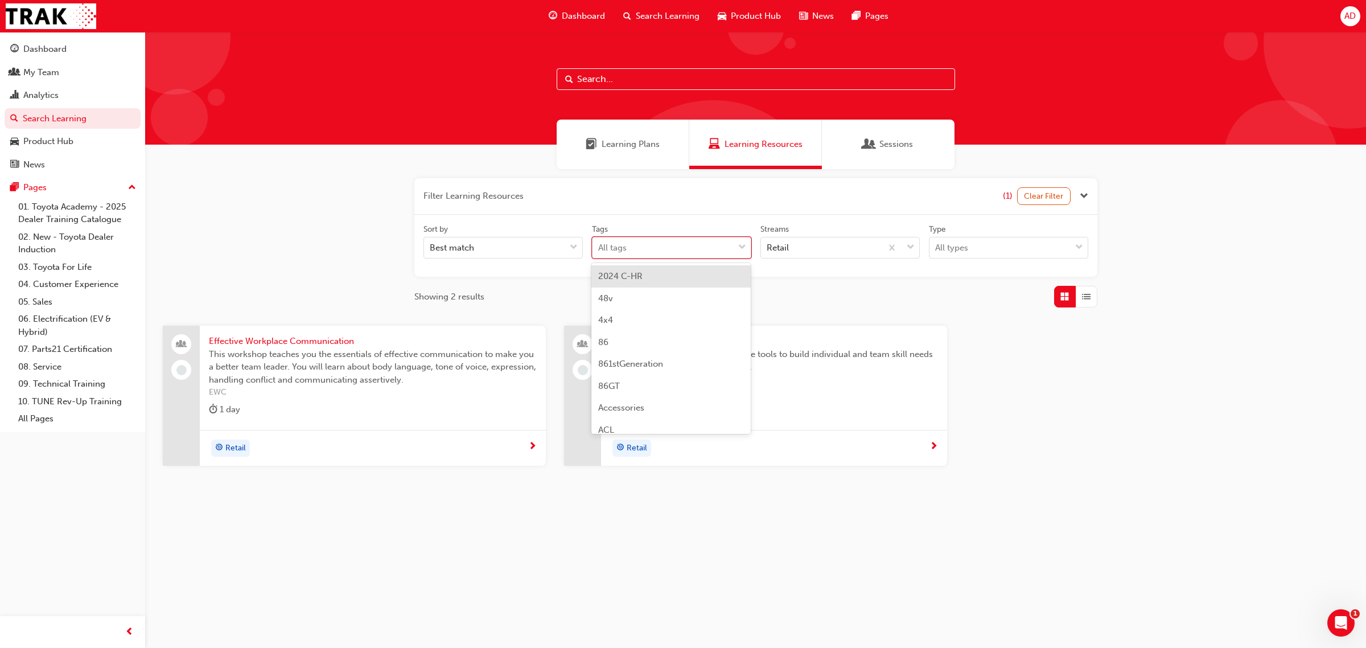
click at [737, 245] on div "tagOptions" at bounding box center [742, 247] width 17 height 20
click at [600, 245] on input "Tags option 2024 C-HR focused, 1 of 189. 189 results available. Use Up and Down…" at bounding box center [598, 248] width 1 height 10
click at [792, 214] on button "button" at bounding box center [755, 196] width 683 height 36
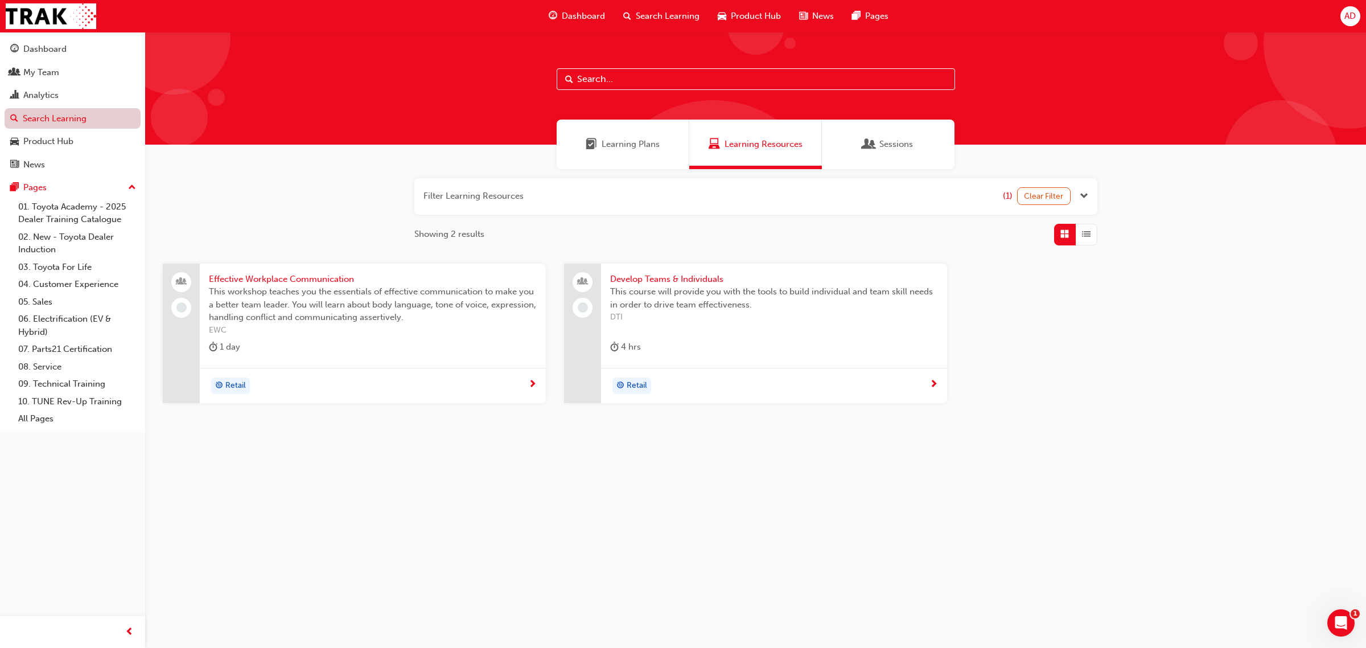
click at [58, 113] on link "Search Learning" at bounding box center [73, 118] width 136 height 21
click at [673, 195] on button "button" at bounding box center [755, 196] width 683 height 36
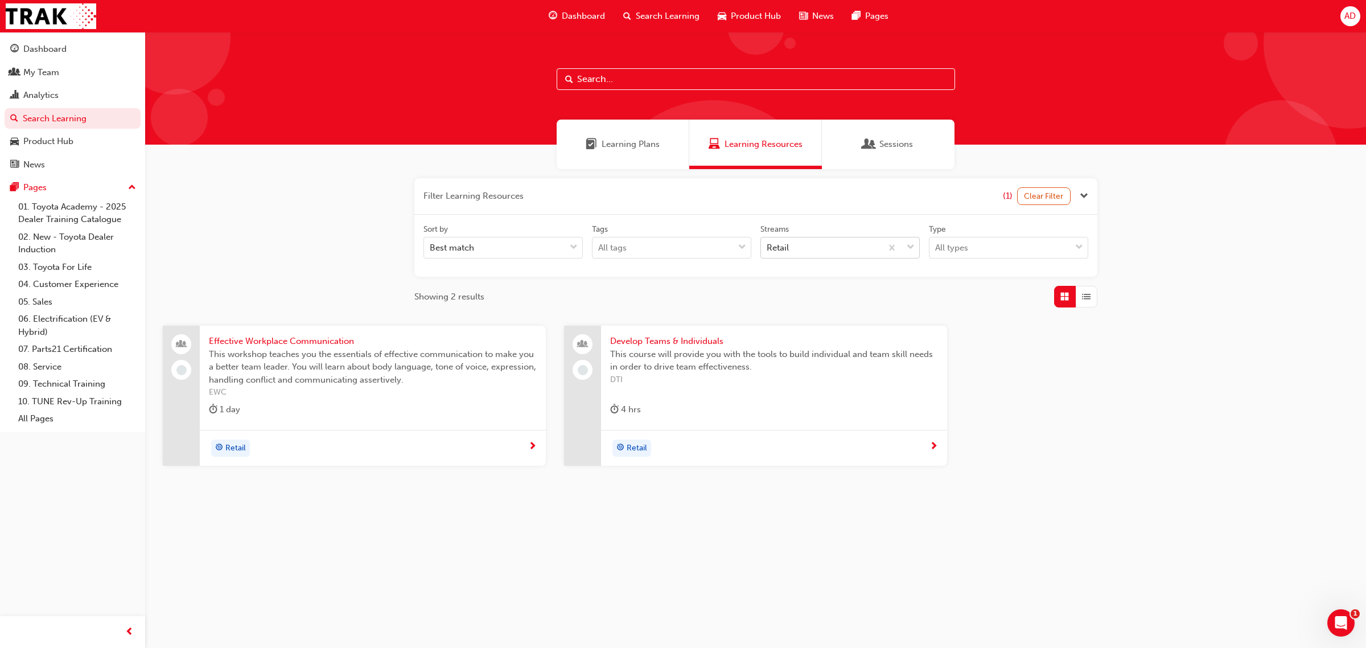
click at [906, 248] on div at bounding box center [901, 247] width 38 height 20
click at [768, 248] on input "Streams Retail" at bounding box center [767, 248] width 1 height 10
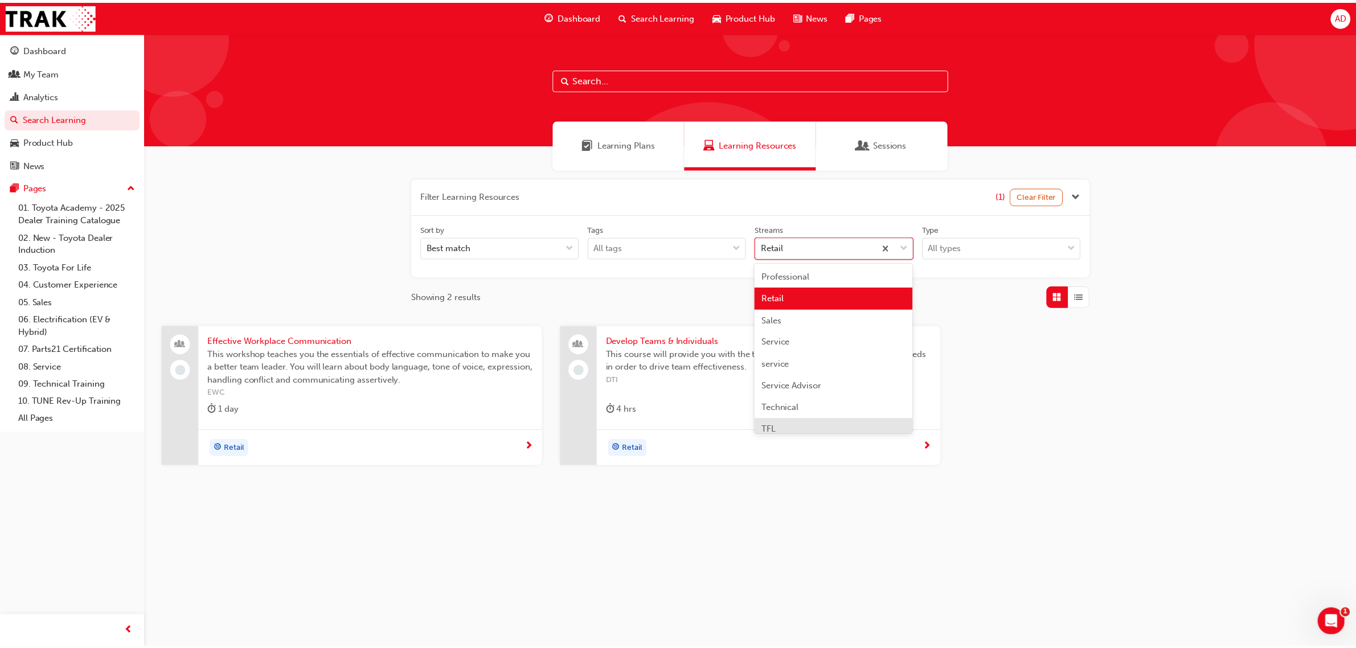
scroll to position [266, 0]
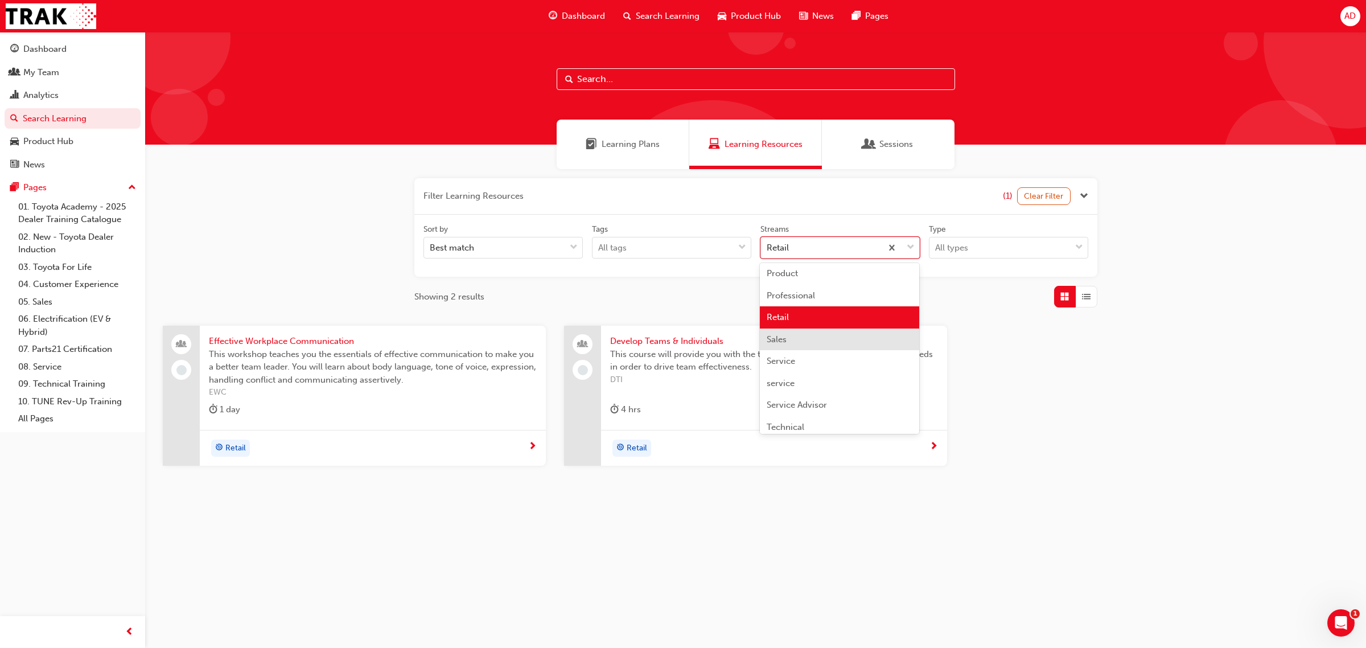
click at [826, 337] on div "Sales" at bounding box center [839, 340] width 159 height 22
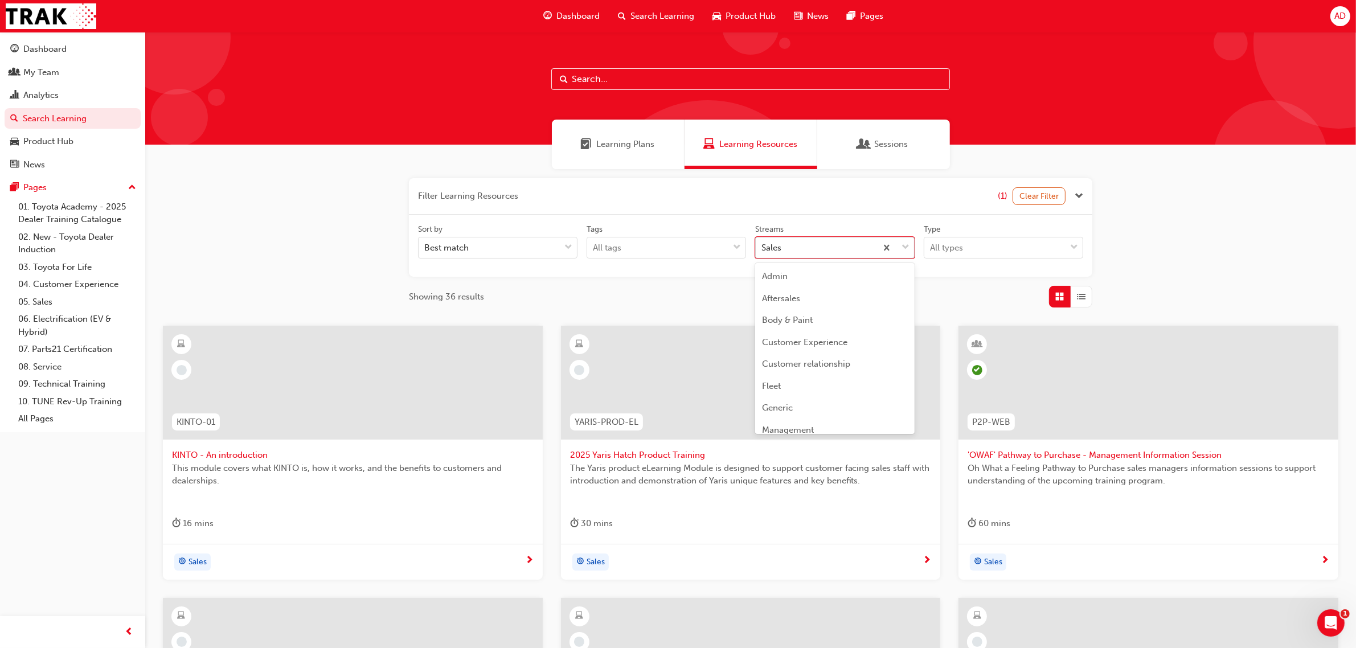
click at [808, 247] on div "Sales" at bounding box center [816, 248] width 121 height 20
click at [762, 247] on input "Streams option Sales focused, 16 of 23. 23 results available. Use Up and Down t…" at bounding box center [761, 248] width 1 height 10
click at [820, 265] on div "Admin Aftersales Body & Paint Customer Experience Customer relationship Fleet G…" at bounding box center [834, 348] width 159 height 171
click at [819, 274] on div "Admin" at bounding box center [834, 276] width 159 height 22
